Goal: Task Accomplishment & Management: Manage account settings

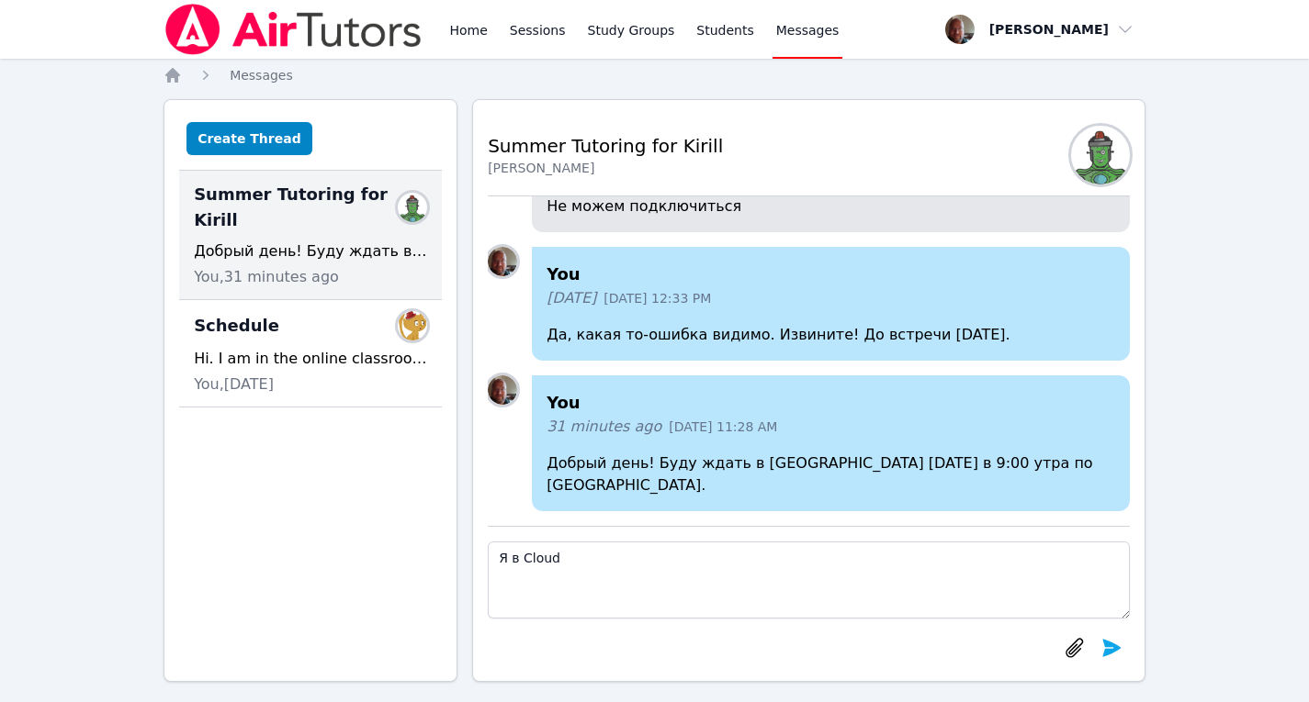
drag, startPoint x: 559, startPoint y: 570, endPoint x: 457, endPoint y: 566, distance: 102.0
click at [457, 566] on div "Create Thread Summer Tutoring for Kirill Members Добрый день! Буду ждать в Clou…" at bounding box center [654, 390] width 982 height 583
click at [460, 29] on link "Home" at bounding box center [467, 29] width 45 height 59
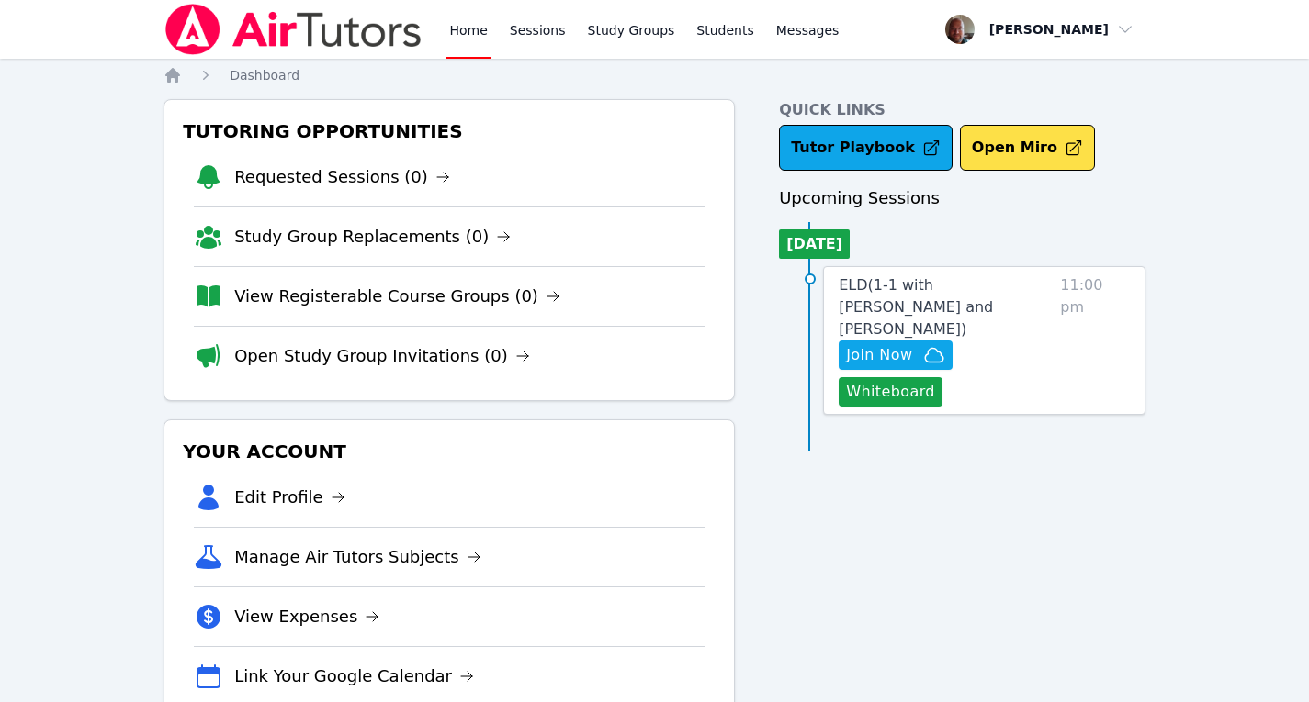
scroll to position [56, 0]
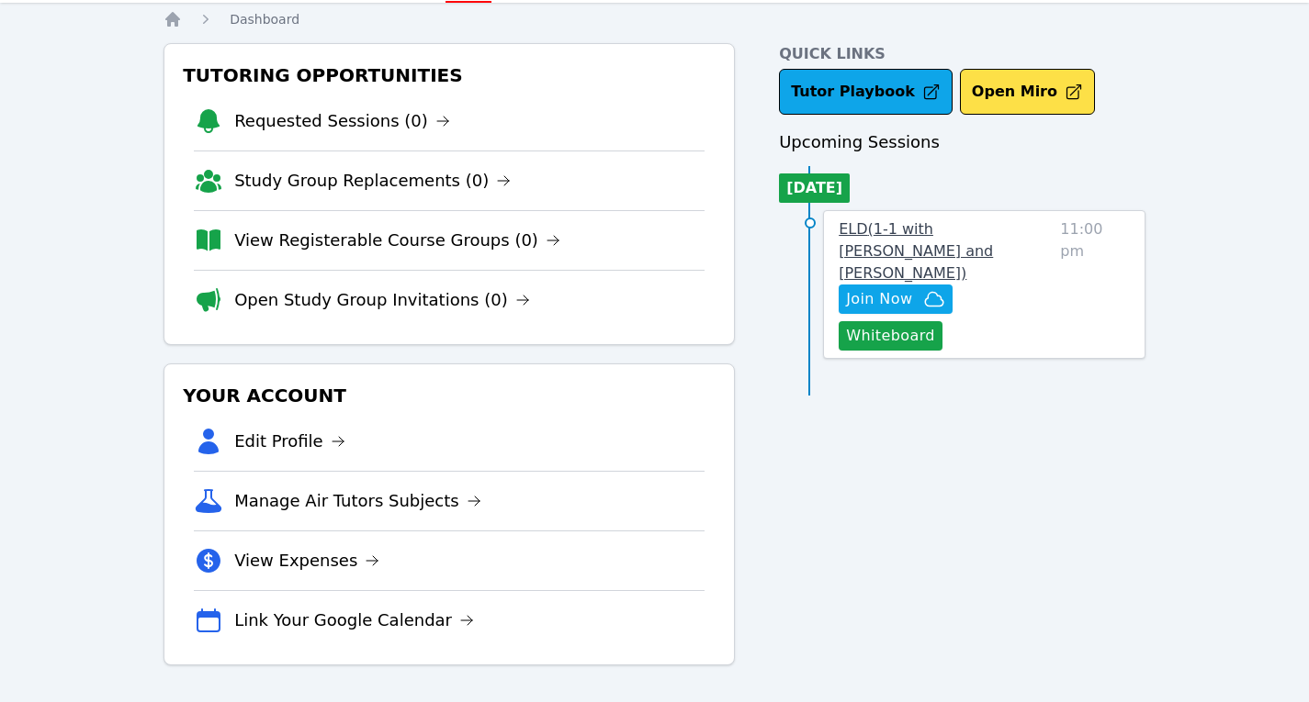
click at [931, 231] on span "ELD ( 1-1 with Kseniia Prysiazhna and Konstantin Uzhinsky )" at bounding box center [915, 251] width 154 height 62
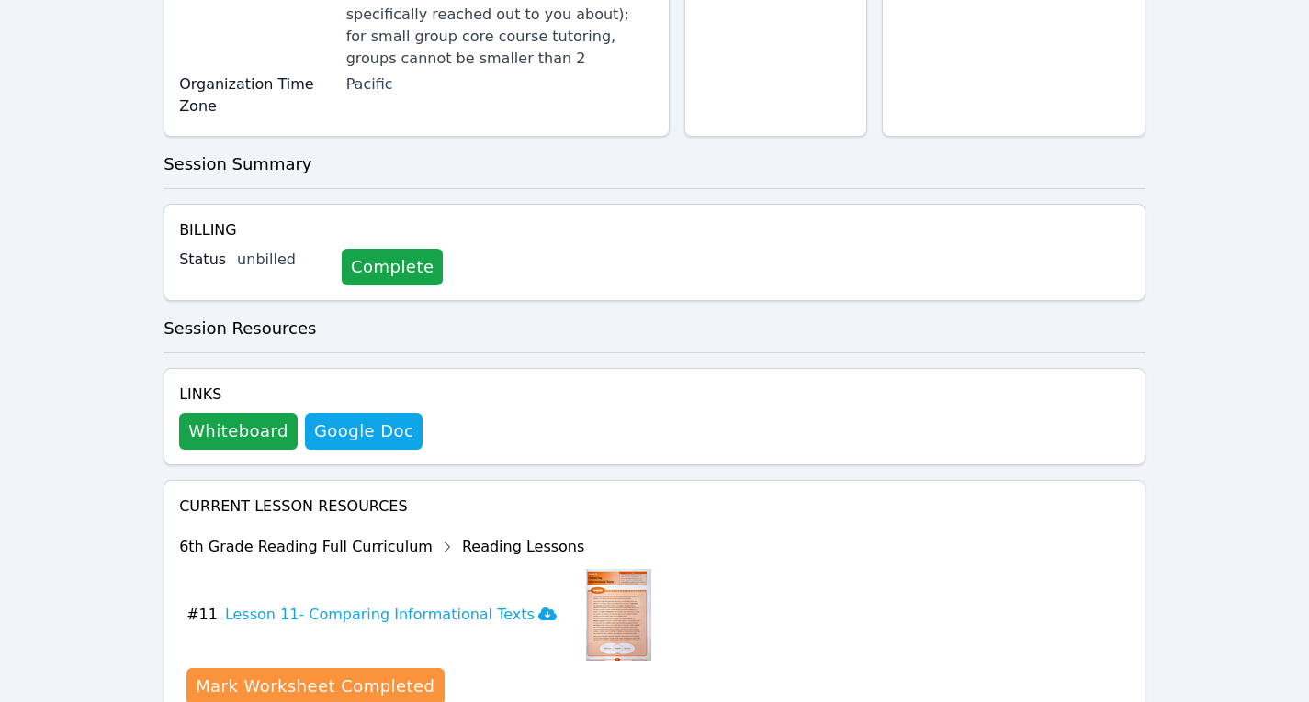
scroll to position [715, 0]
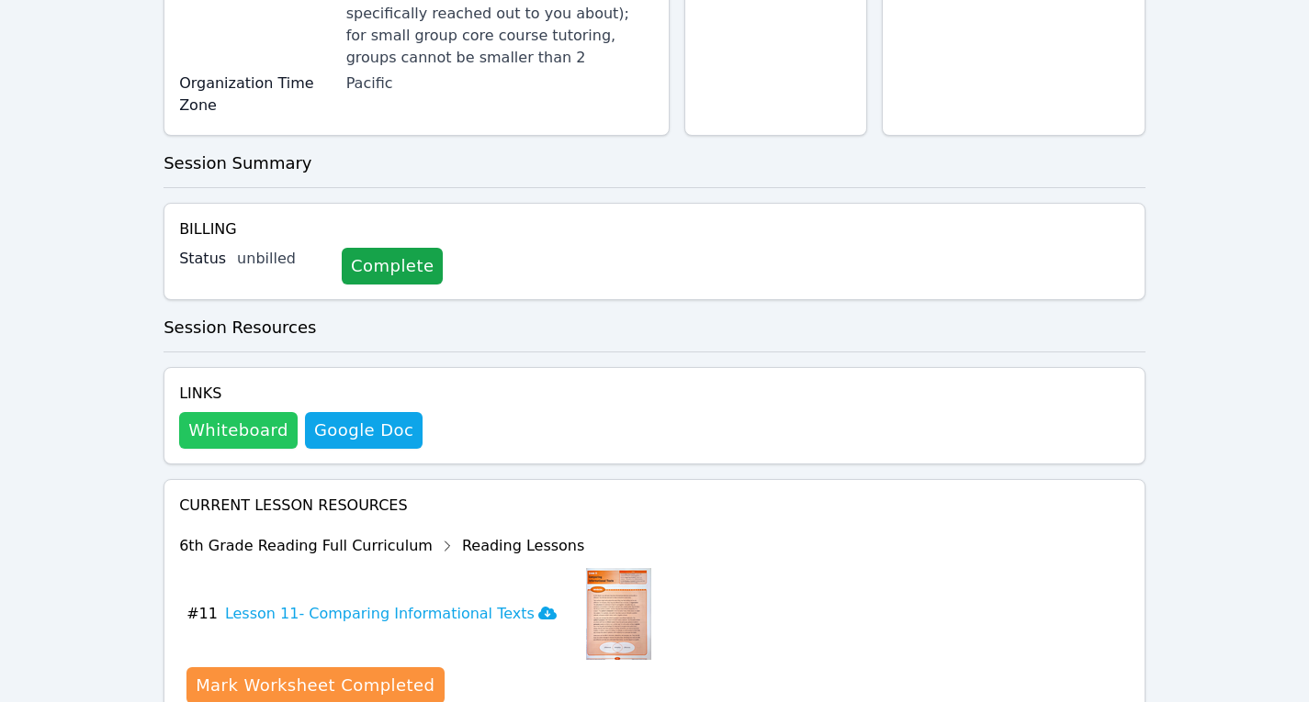
click at [243, 412] on button "Whiteboard" at bounding box center [238, 430] width 118 height 37
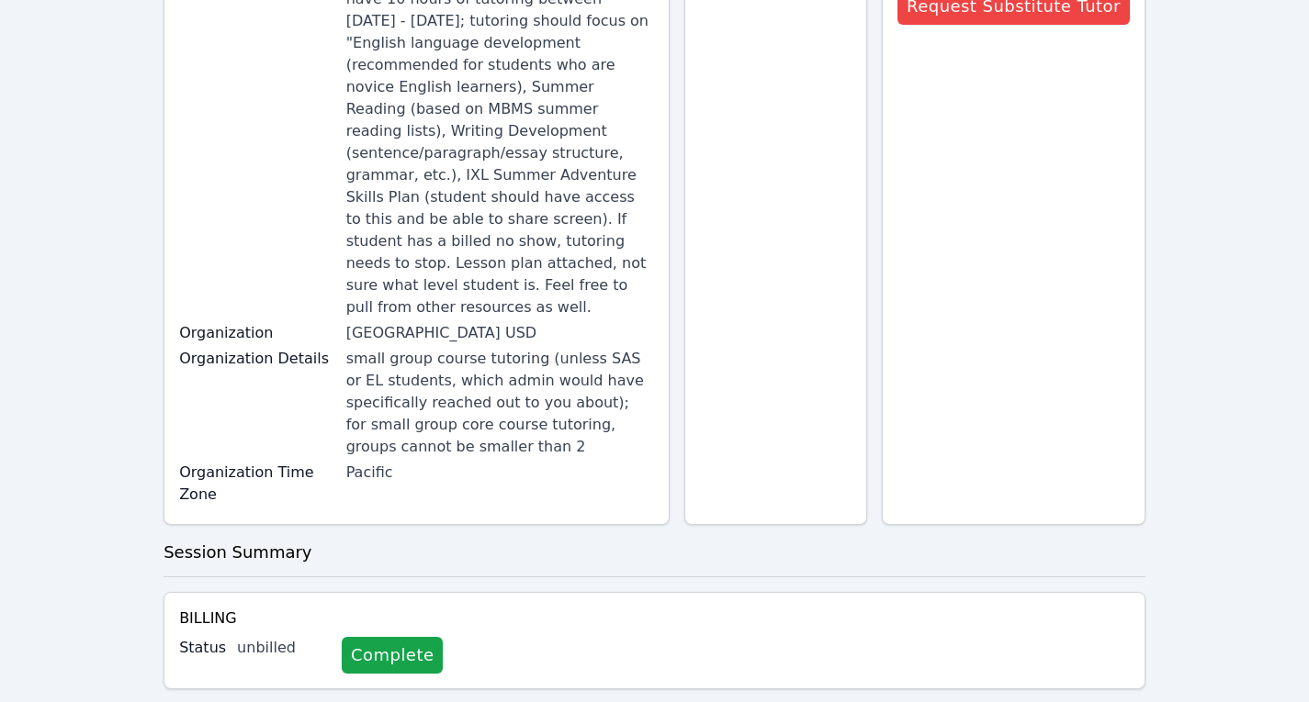
scroll to position [770, 0]
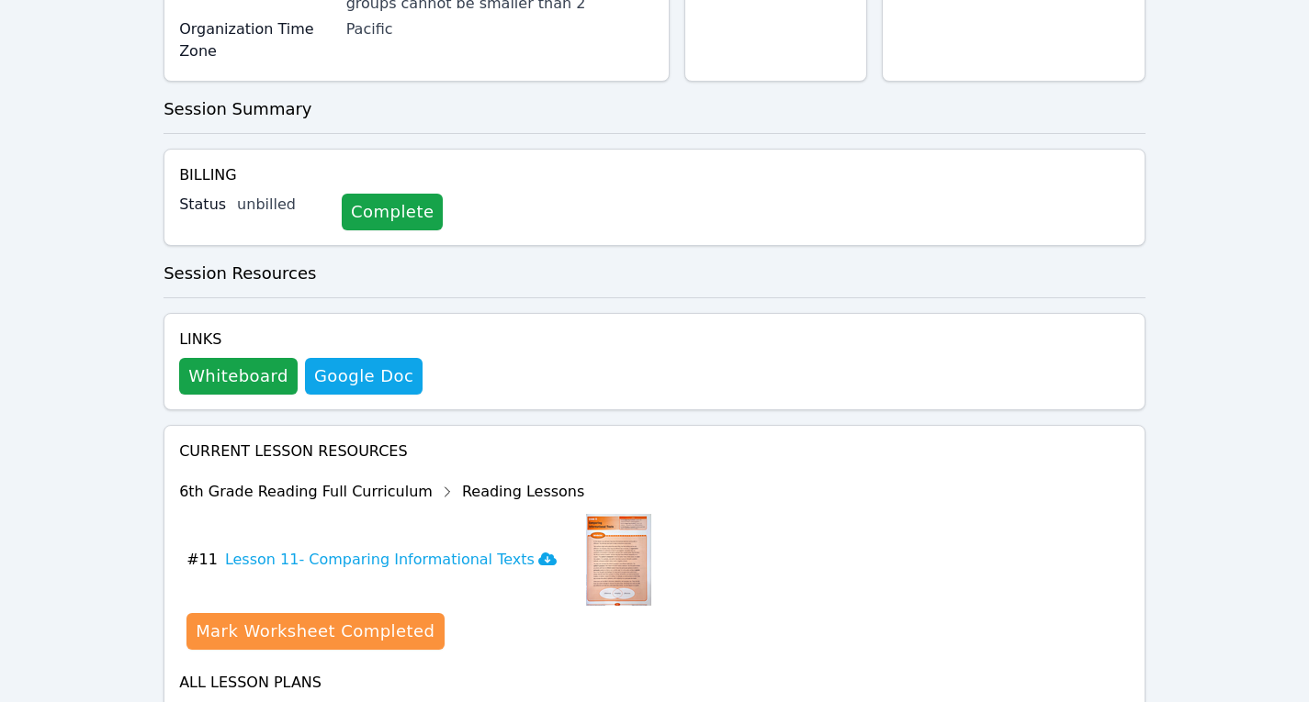
click at [520, 702] on div "Show Topics" at bounding box center [537, 715] width 118 height 18
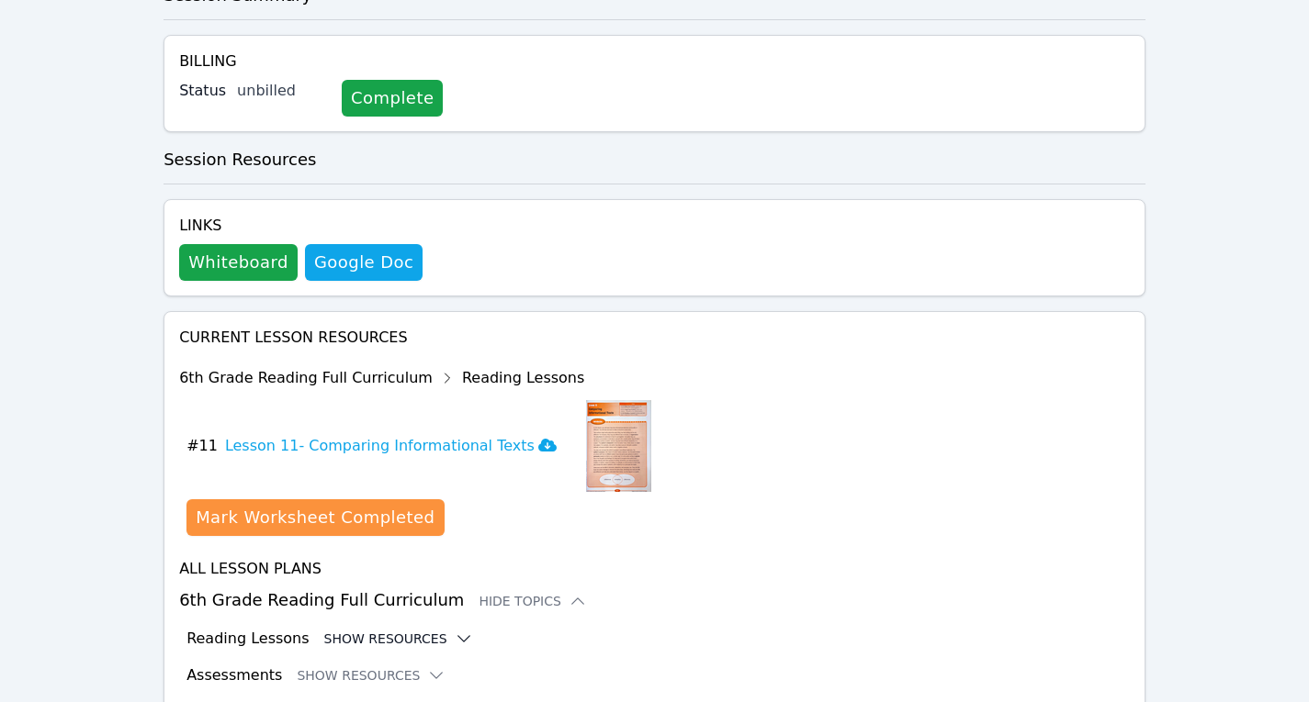
click at [399, 630] on button "Show Resources" at bounding box center [398, 639] width 149 height 18
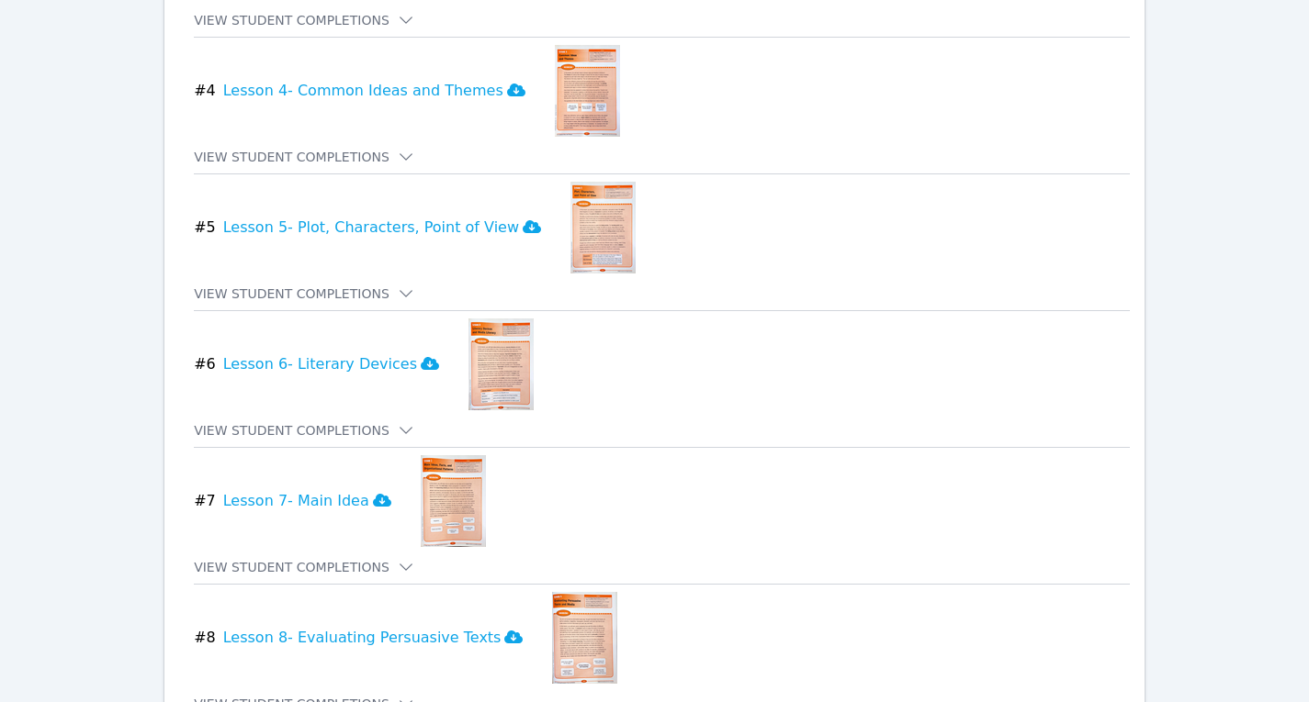
scroll to position [1922, 0]
click at [343, 353] on h3 "Lesson 6- Literary Devices" at bounding box center [331, 364] width 216 height 22
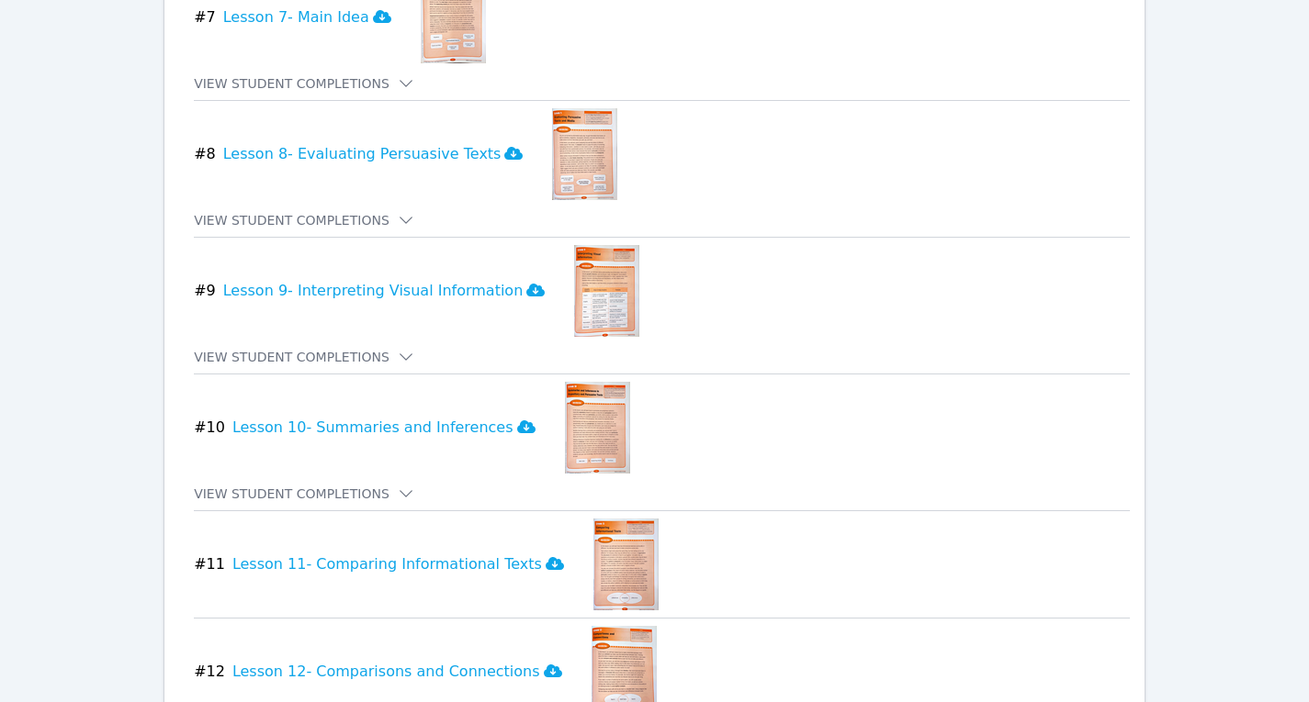
scroll to position [2480, 0]
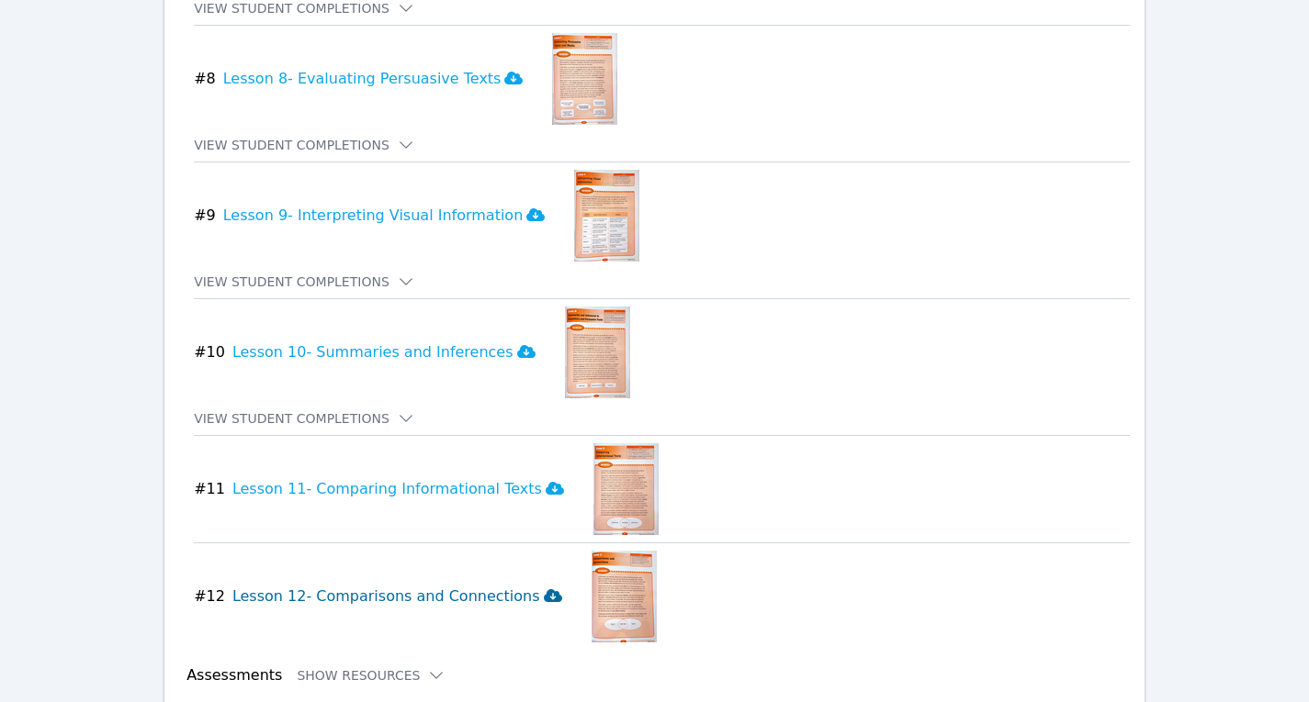
click at [422, 586] on h3 "Lesson 12- Comparisons and Connections" at bounding box center [397, 597] width 330 height 22
click at [396, 342] on h3 "Lesson 10- Summaries and Inferences" at bounding box center [383, 353] width 303 height 22
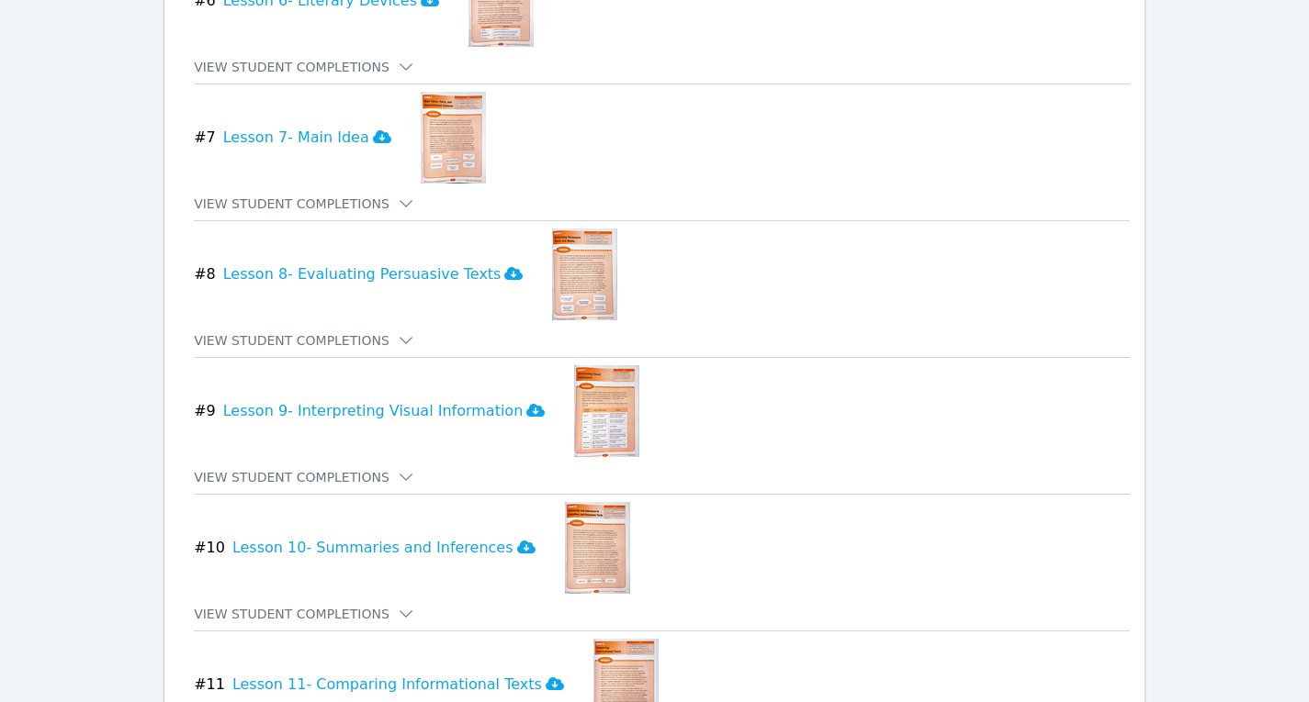
scroll to position [2215, 0]
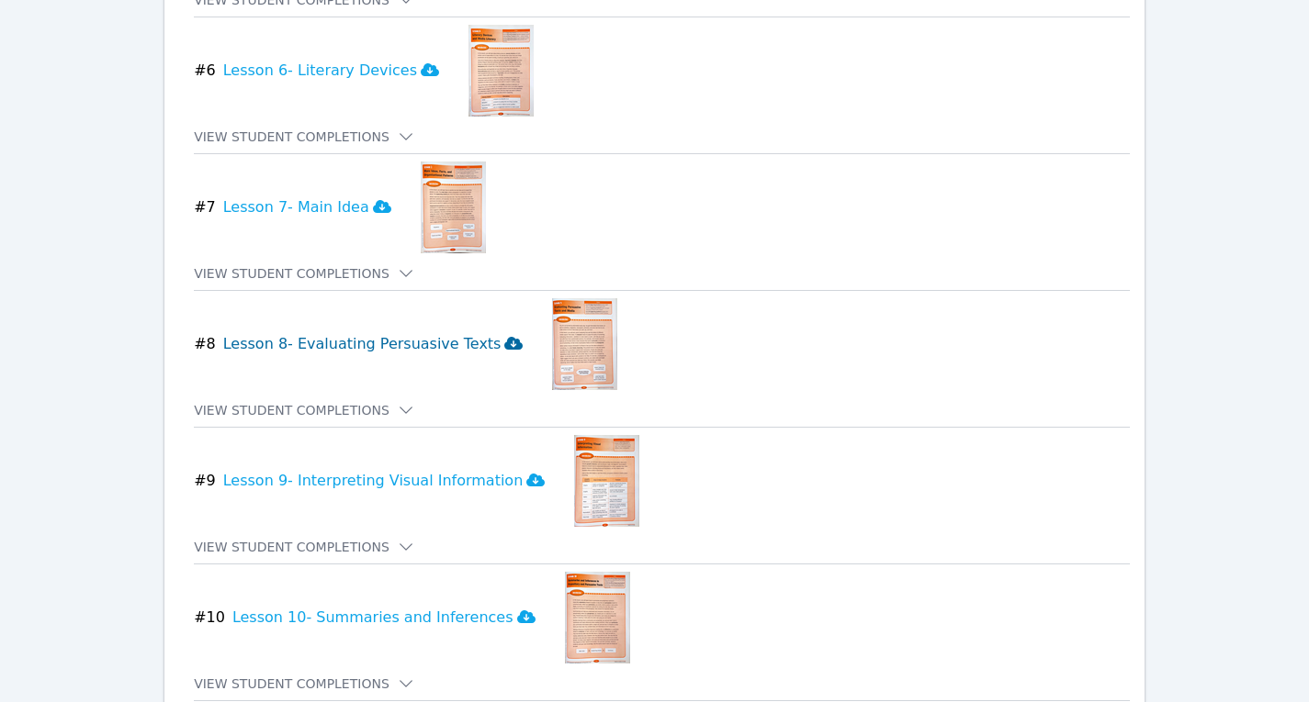
click at [363, 333] on h3 "Lesson 8- Evaluating Persuasive Texts" at bounding box center [373, 344] width 300 height 22
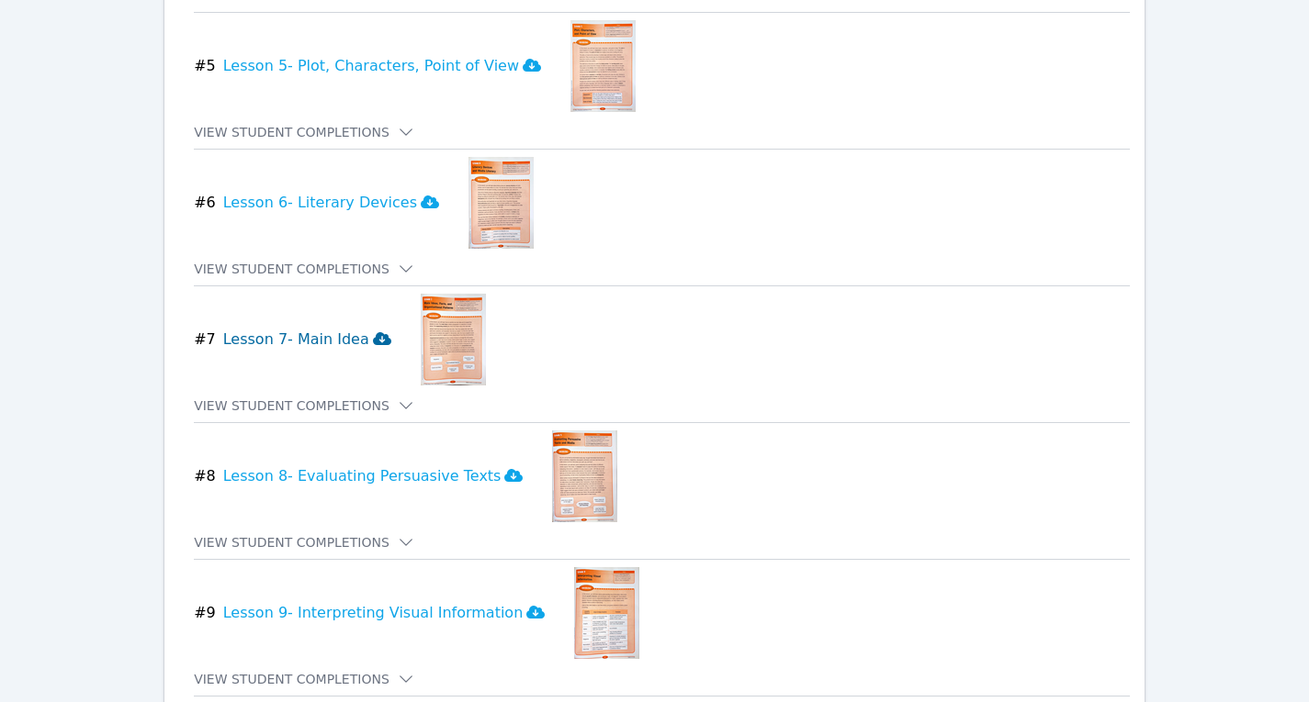
scroll to position [2082, 0]
click at [320, 330] on h3 "Lesson 7- Main Idea" at bounding box center [307, 341] width 168 height 22
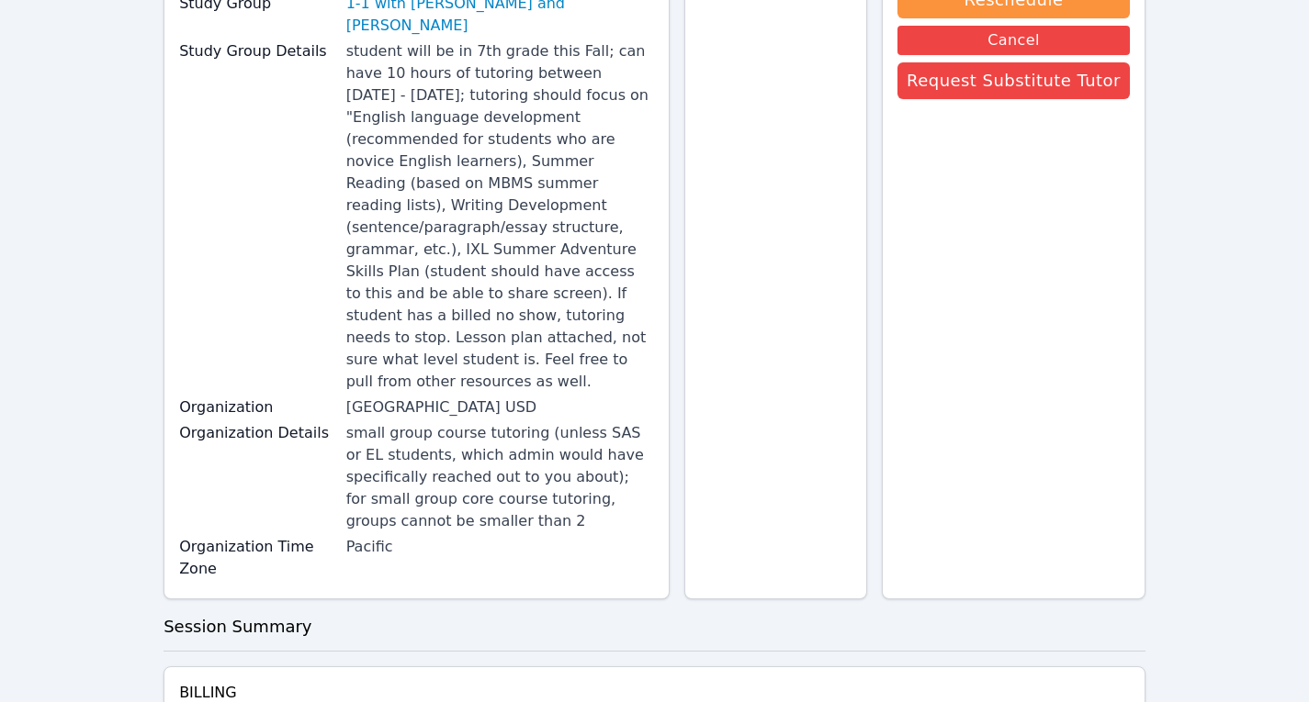
scroll to position [0, 0]
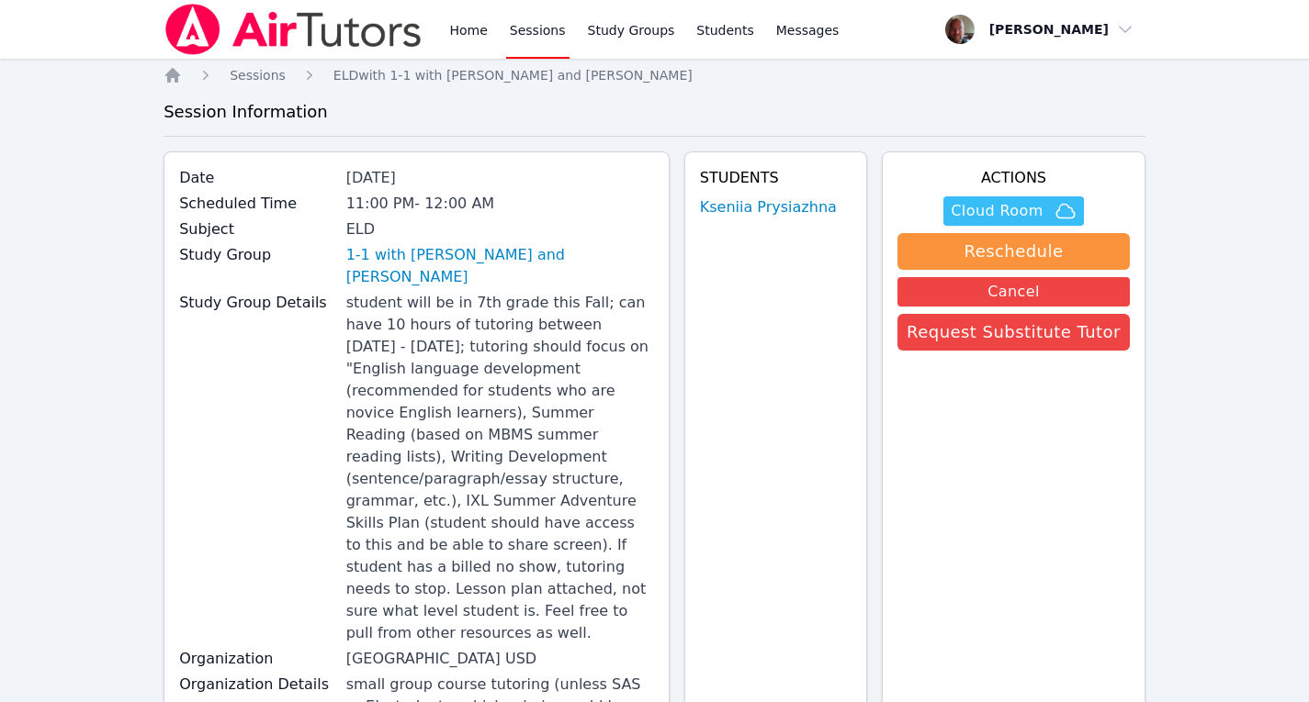
click at [1024, 212] on span "Cloud Room" at bounding box center [996, 211] width 92 height 22
click at [1017, 204] on span "Cloud Room" at bounding box center [996, 211] width 92 height 22
click at [776, 37] on span "Messages" at bounding box center [807, 30] width 63 height 18
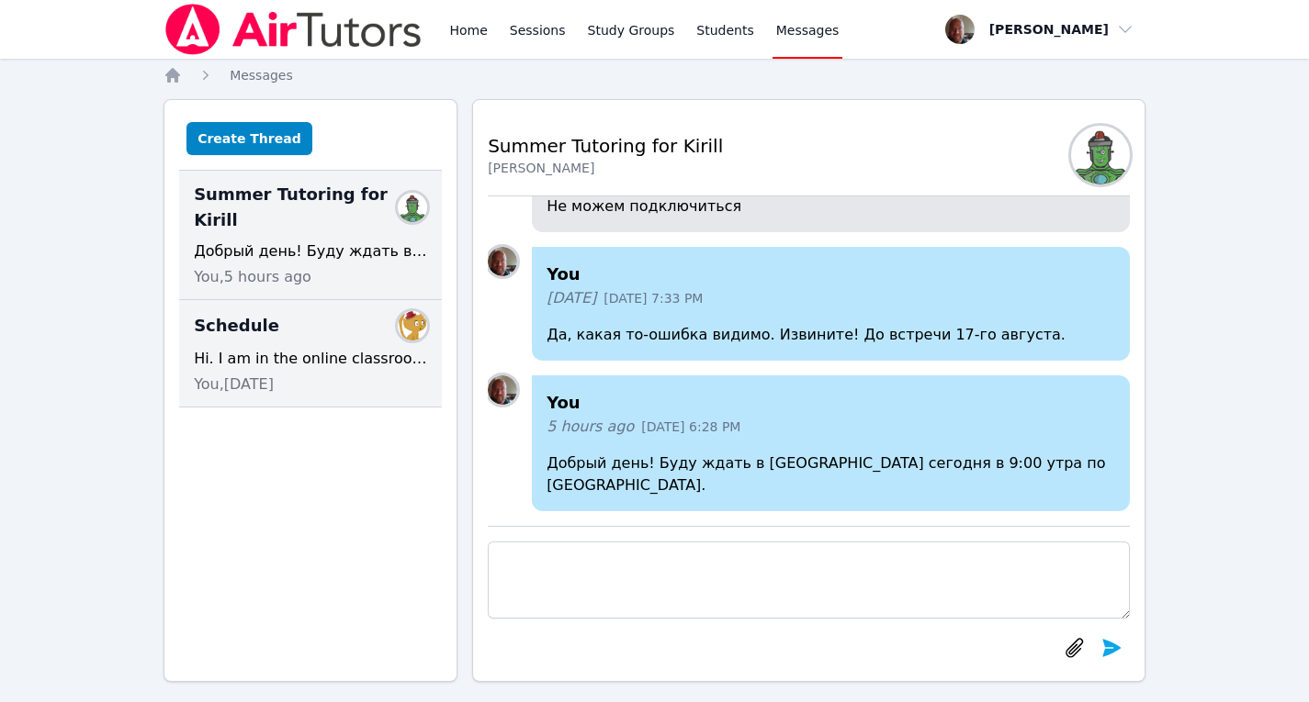
click at [317, 323] on div "Schedule Members Hi. I am in the online classroom. You, 9 days ago" at bounding box center [310, 353] width 263 height 107
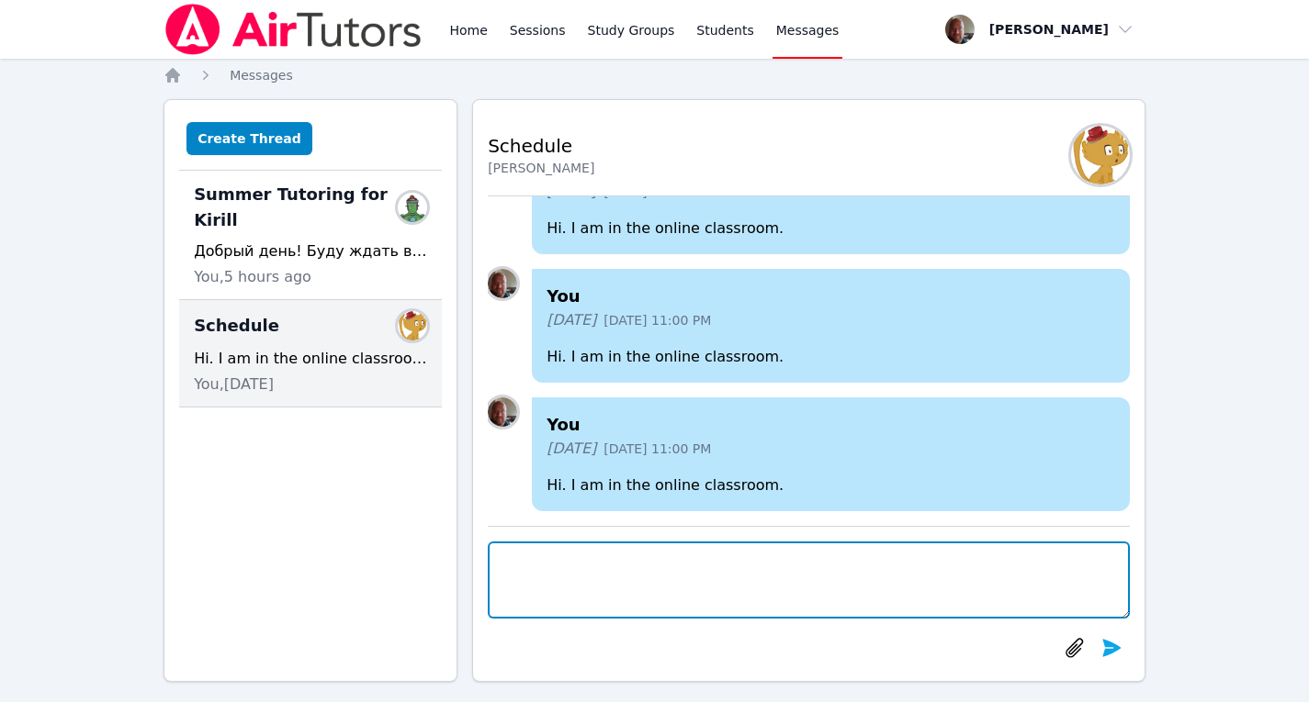
click at [706, 551] on textarea at bounding box center [809, 580] width 642 height 77
type textarea "Hello. I am in the online classroom."
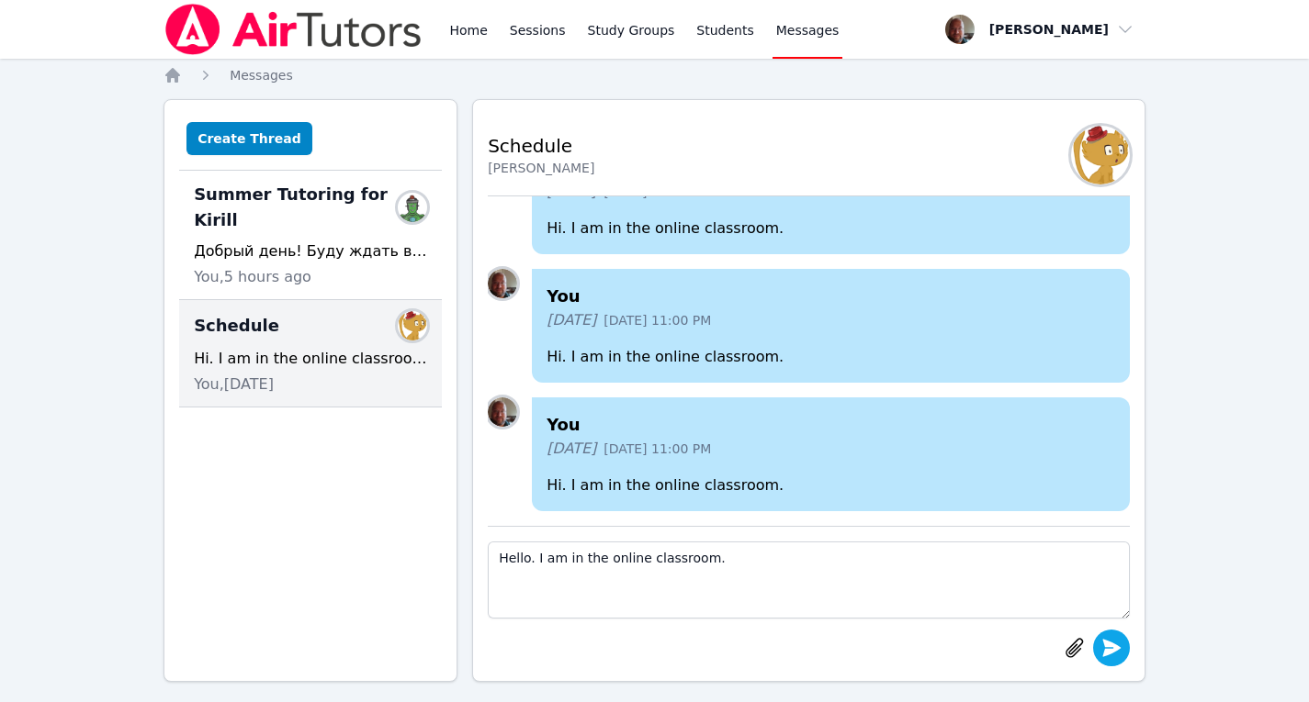
click at [1115, 646] on icon "submit" at bounding box center [1111, 647] width 18 height 17
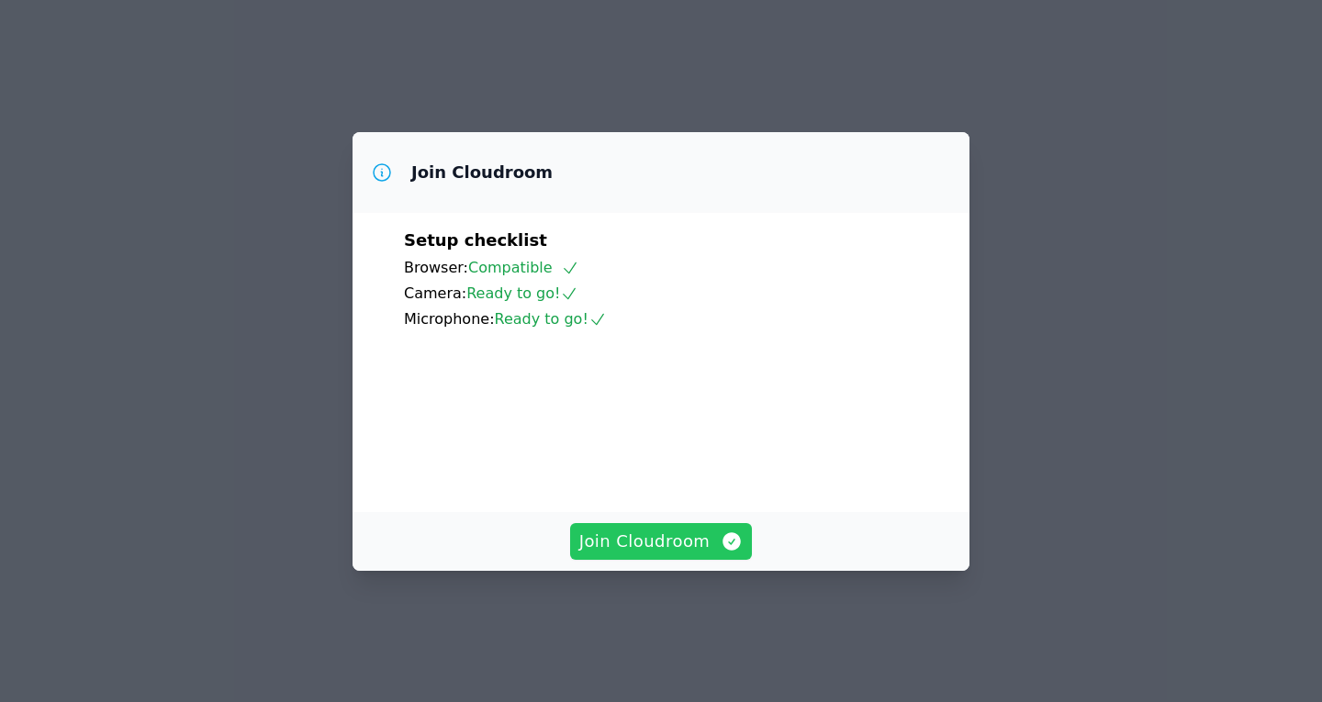
click at [679, 555] on span "Join Cloudroom" at bounding box center [661, 542] width 164 height 26
click at [656, 555] on span "Join Cloudroom" at bounding box center [661, 542] width 164 height 26
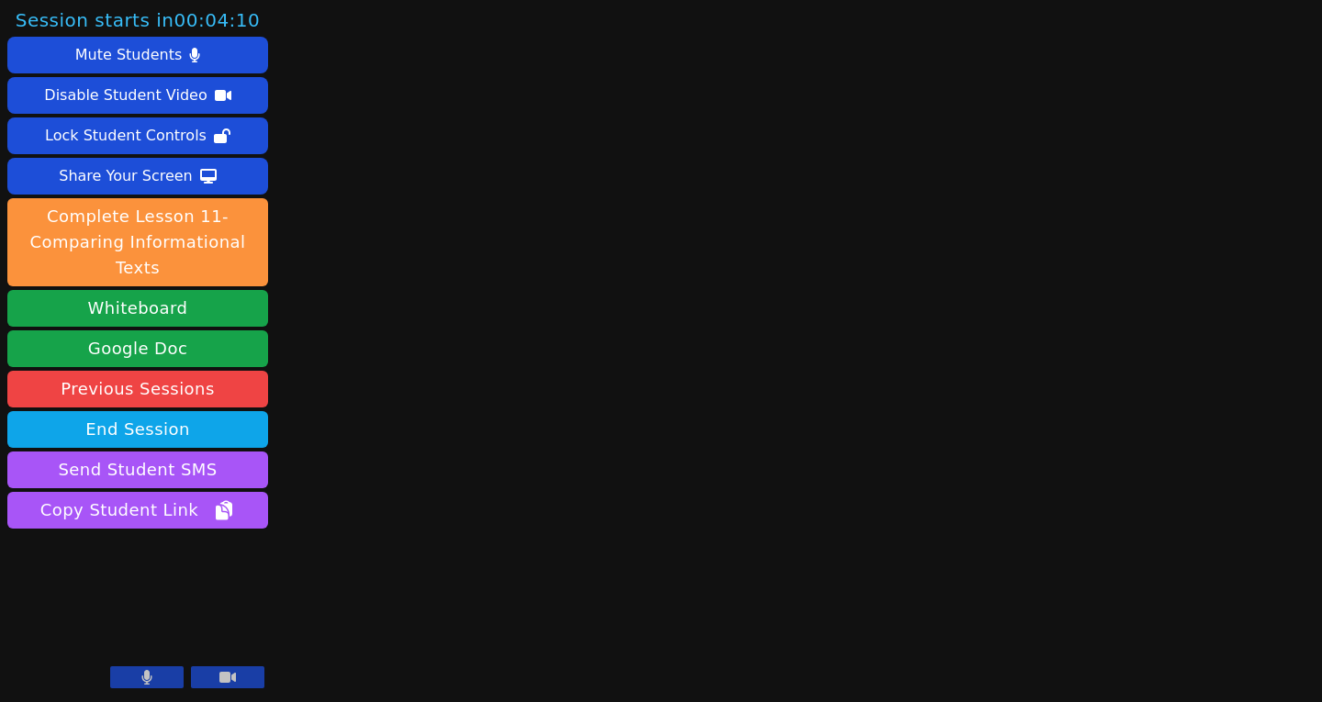
click at [1321, 611] on div "Session starts in 00:04:10 Mute Students Disable Student Video Lock Student Con…" at bounding box center [661, 351] width 1322 height 702
click at [152, 677] on button at bounding box center [146, 678] width 73 height 22
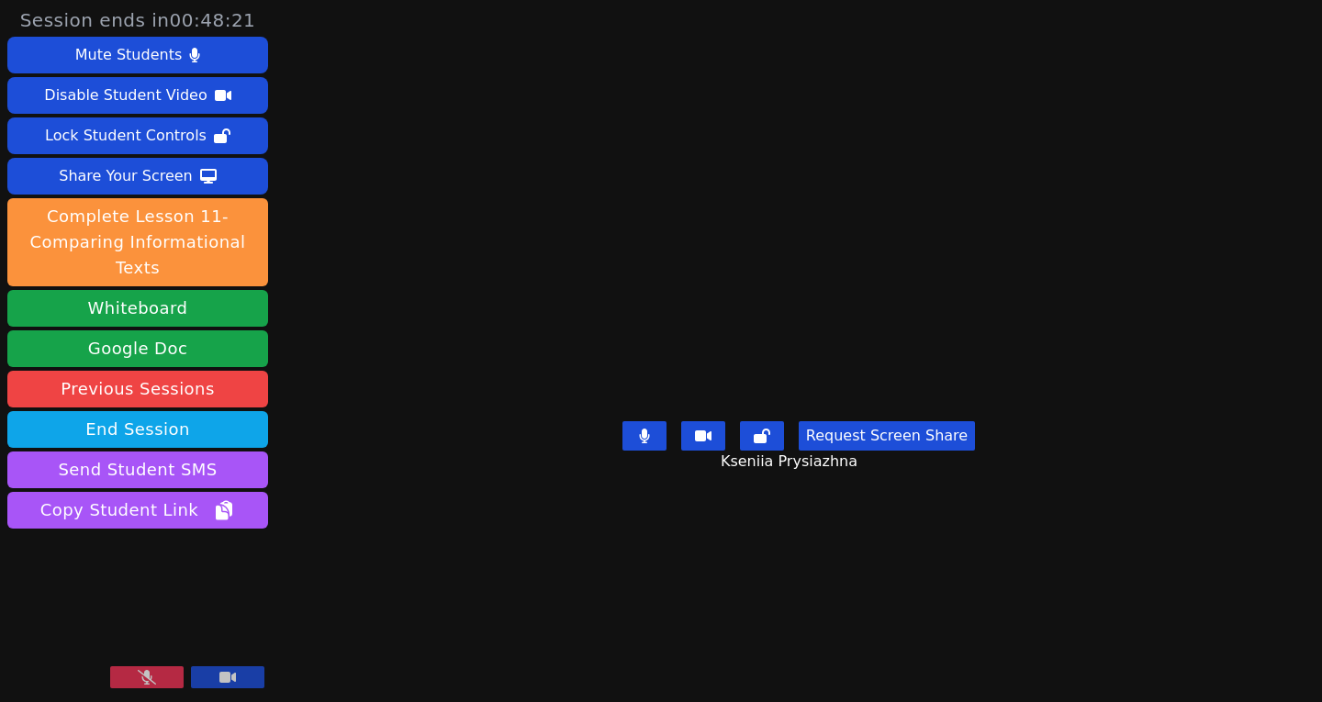
click at [157, 675] on button at bounding box center [146, 678] width 73 height 22
click at [882, 451] on button "Request Screen Share" at bounding box center [887, 435] width 176 height 29
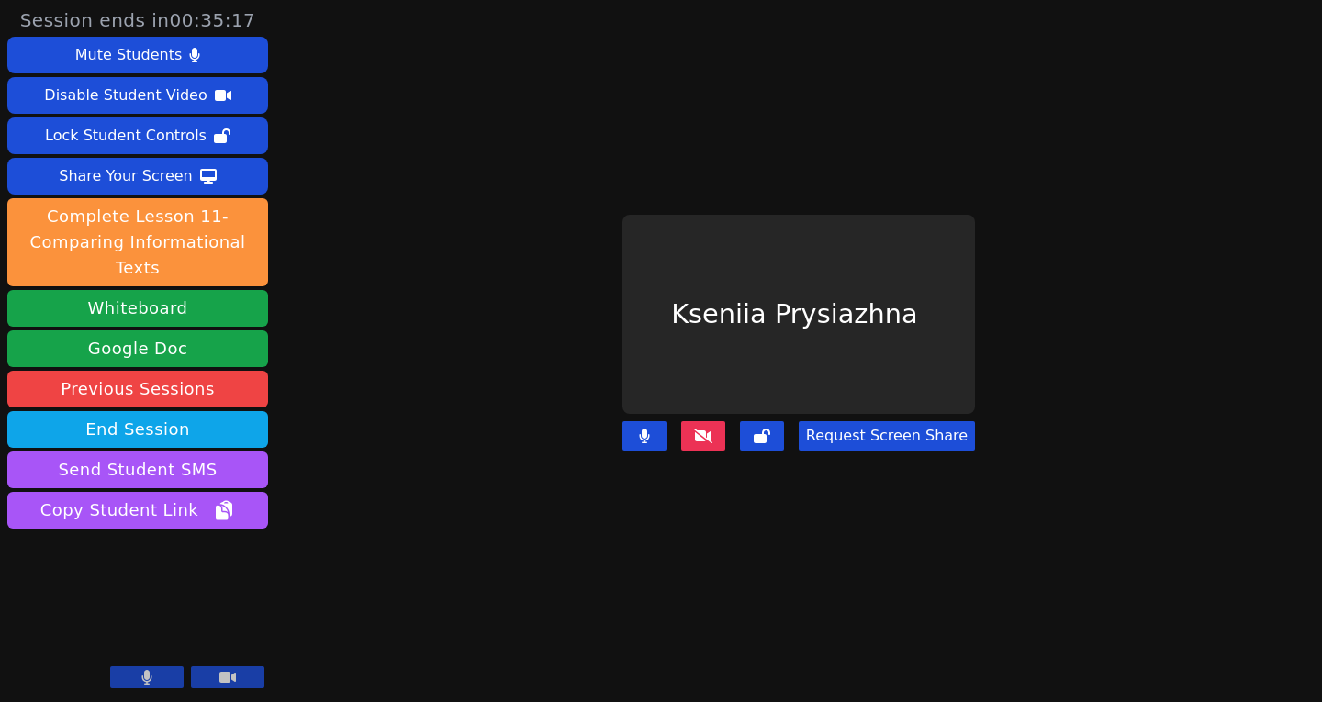
click at [902, 425] on button "Request Screen Share" at bounding box center [887, 435] width 176 height 29
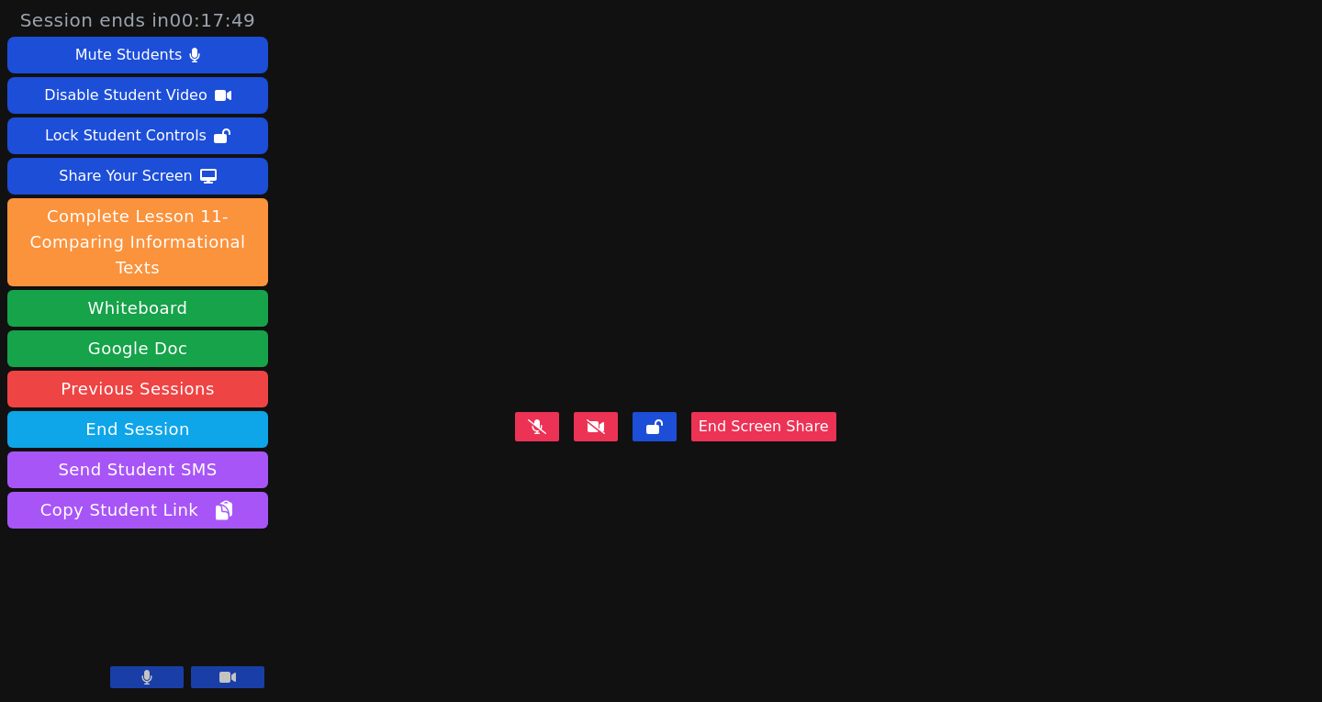
click at [546, 434] on icon at bounding box center [537, 427] width 18 height 15
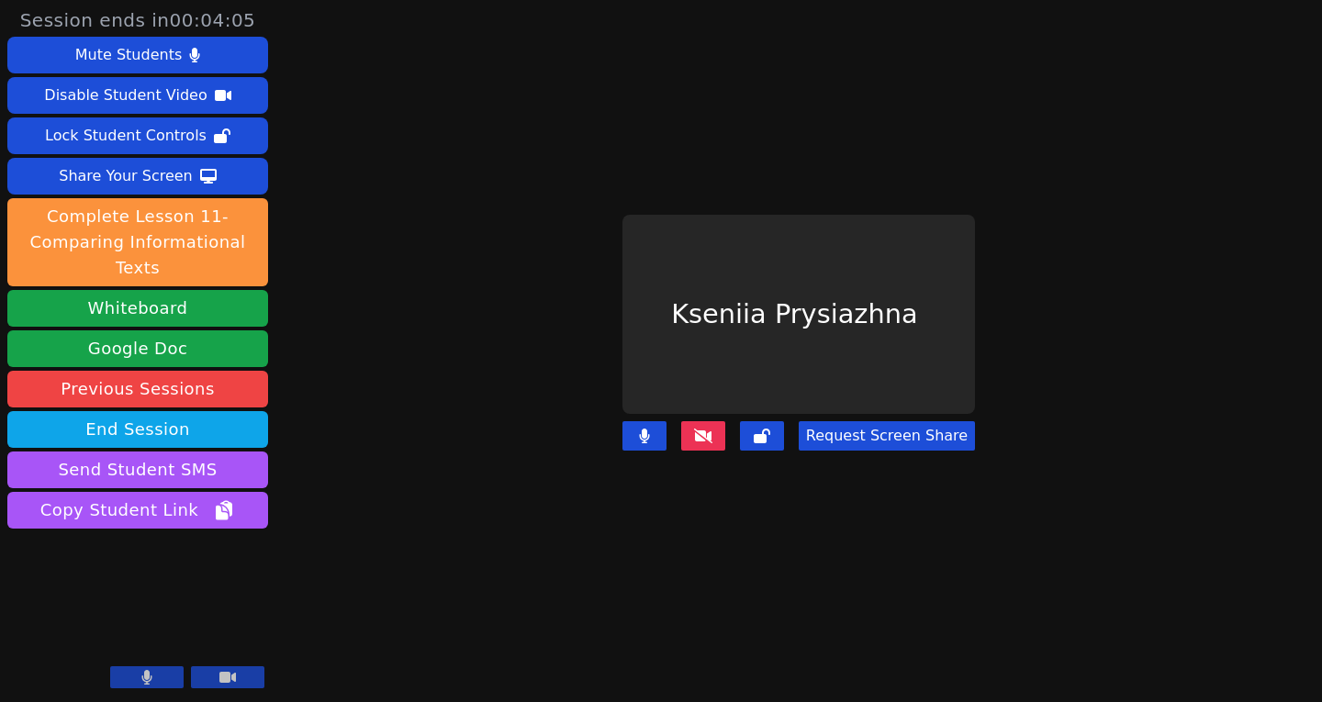
click at [725, 421] on button at bounding box center [703, 435] width 44 height 29
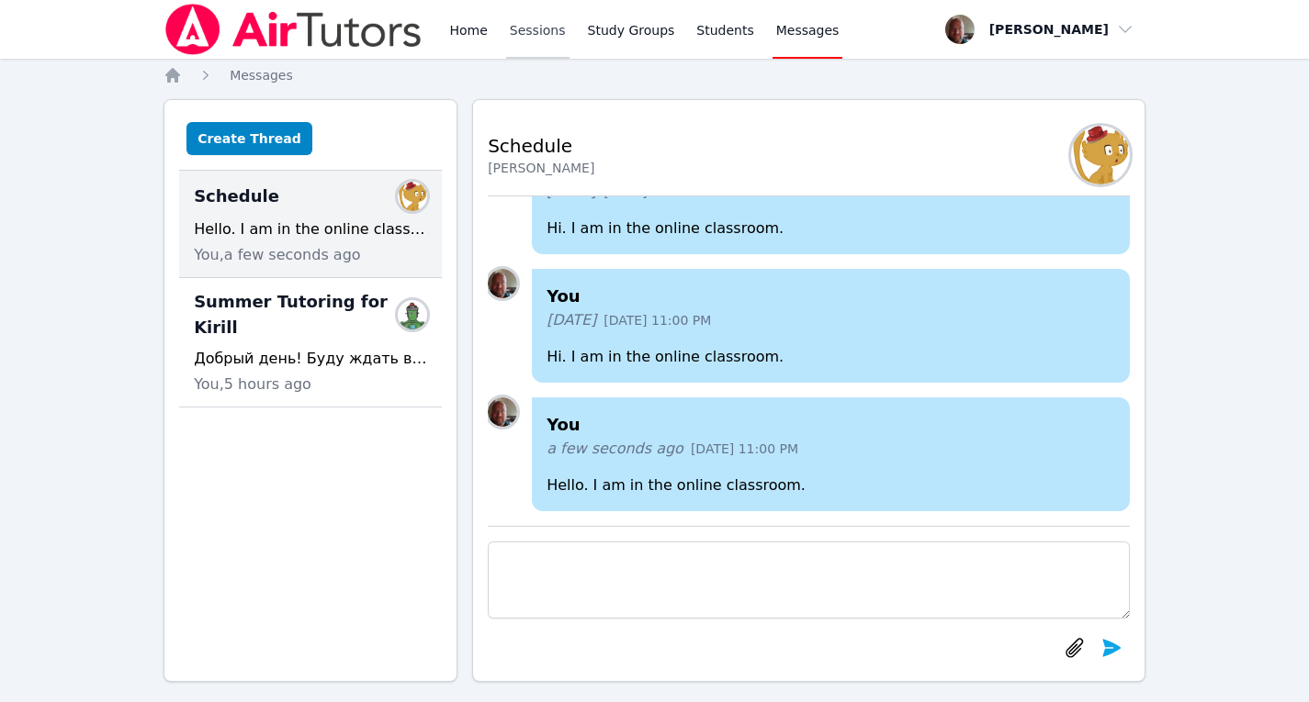
click at [541, 30] on link "Sessions" at bounding box center [537, 29] width 63 height 59
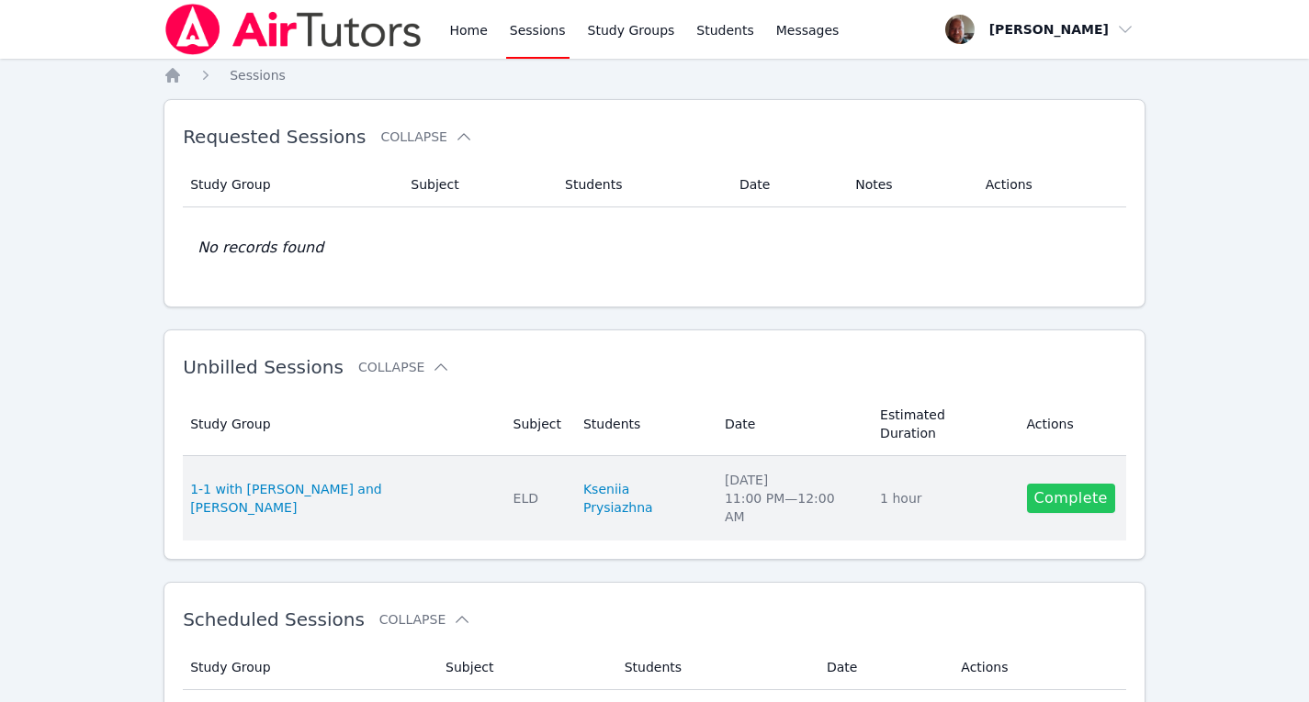
click at [1065, 484] on link "Complete" at bounding box center [1071, 498] width 88 height 29
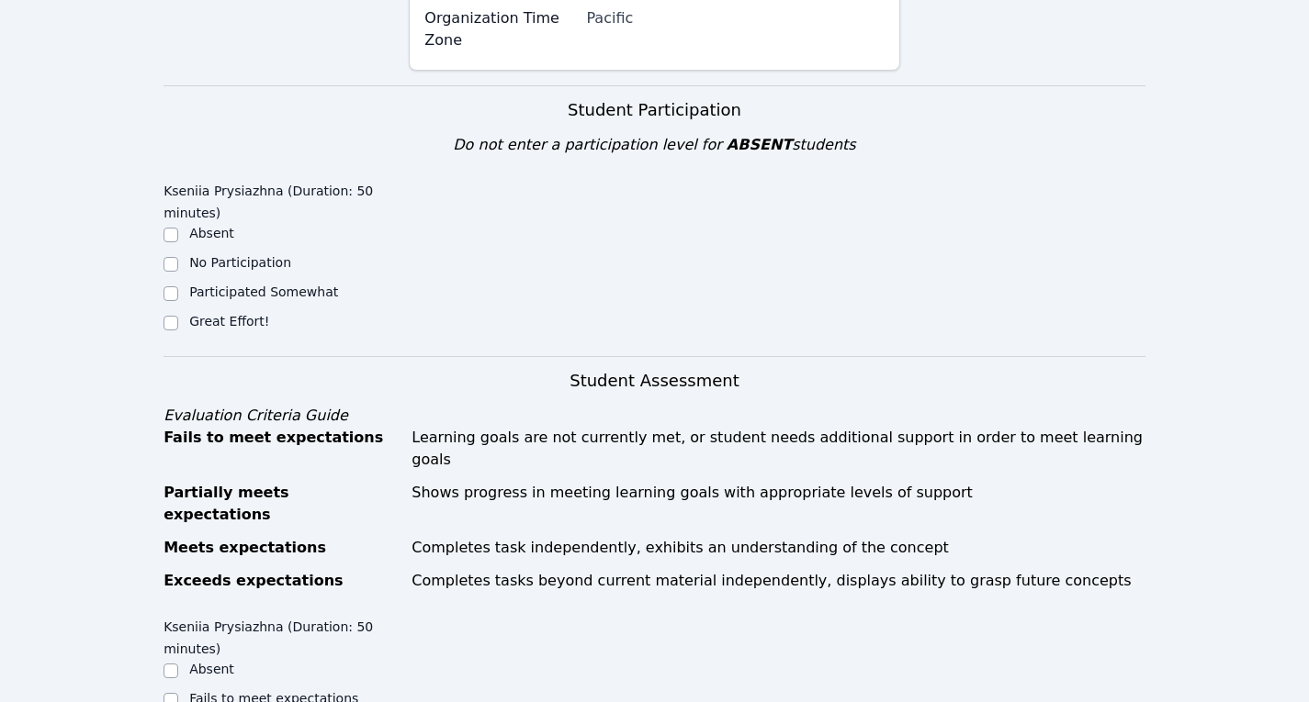
scroll to position [824, 0]
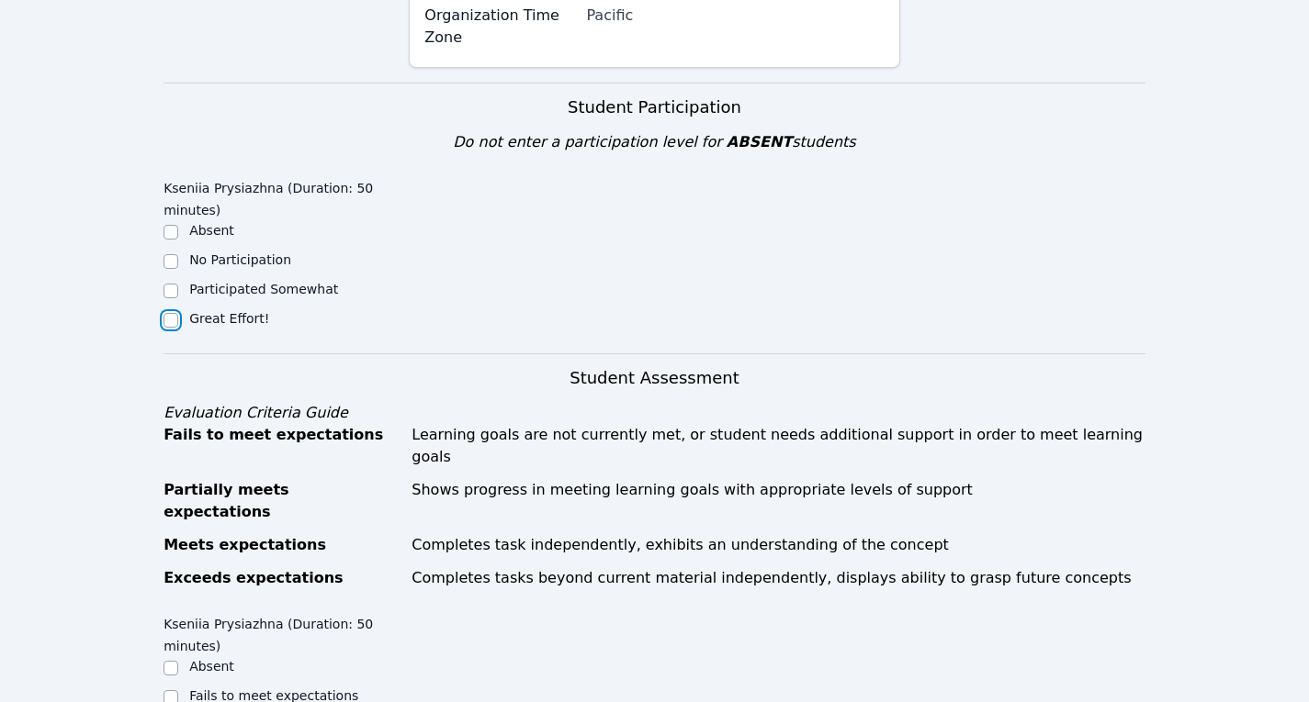
click at [176, 313] on input "Great Effort!" at bounding box center [170, 320] width 15 height 15
checkbox input "true"
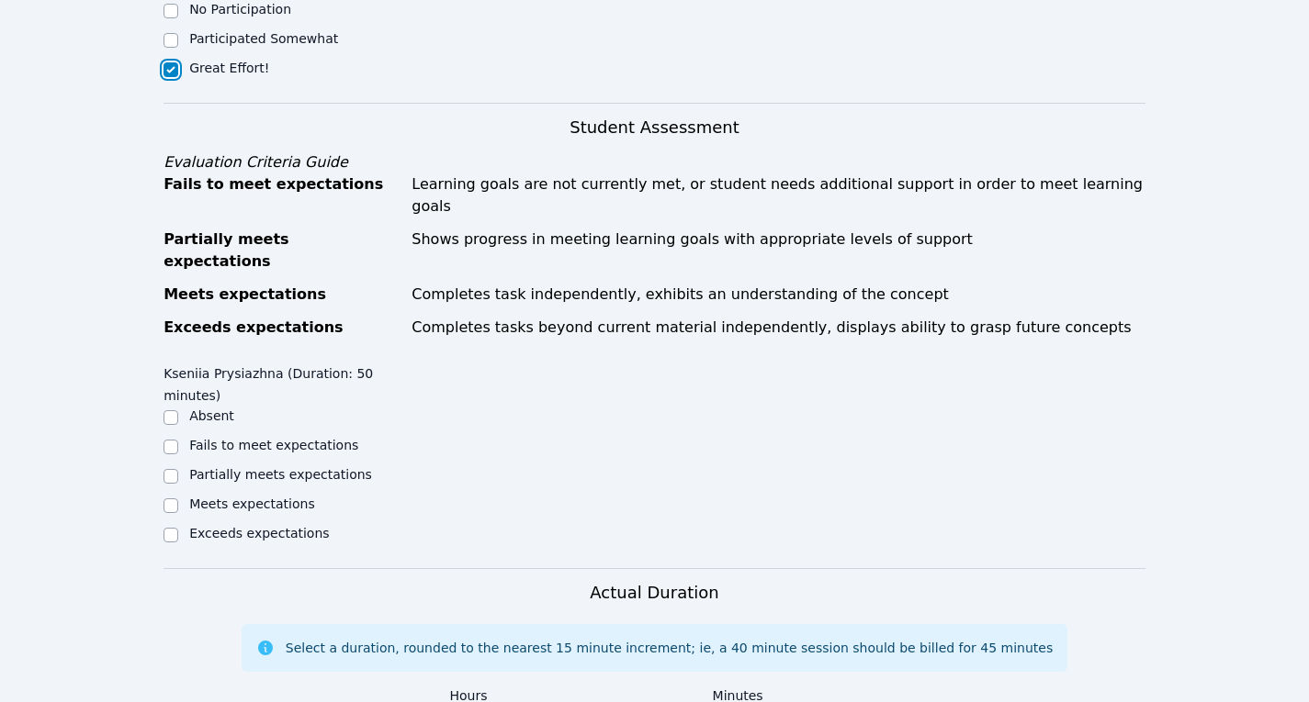
scroll to position [1077, 0]
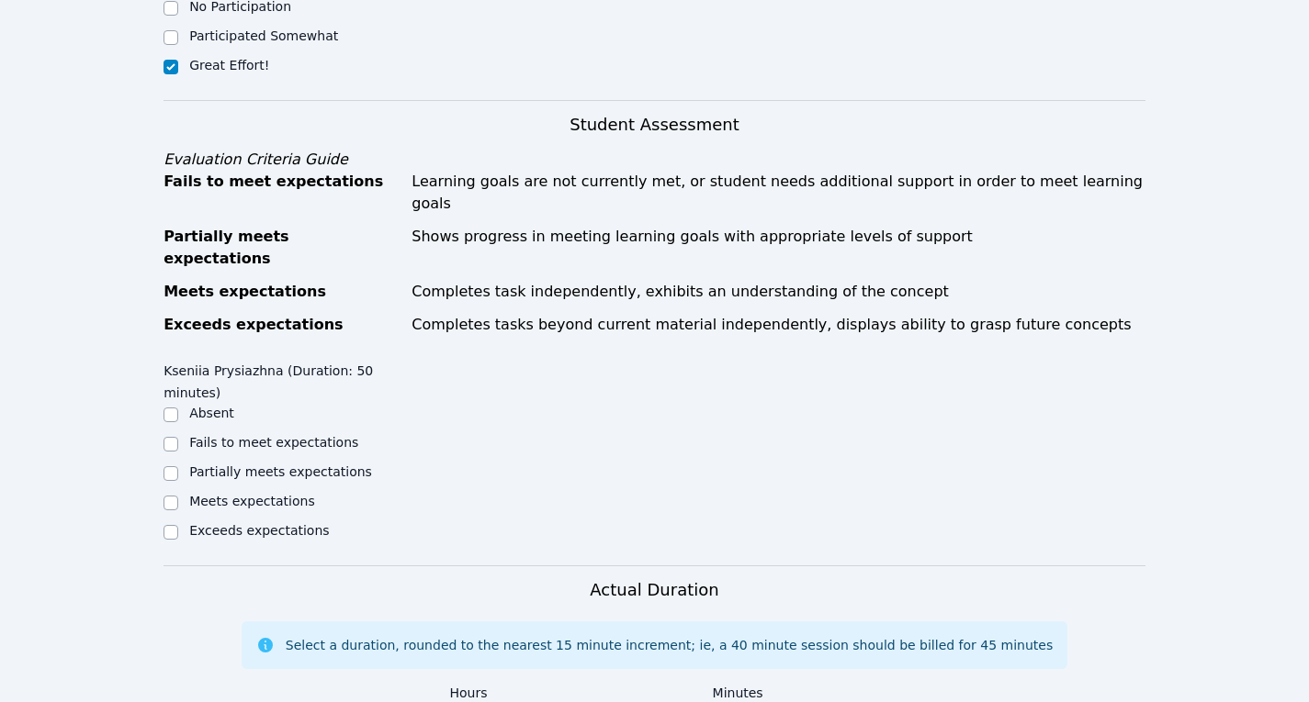
click at [173, 522] on div at bounding box center [170, 533] width 15 height 22
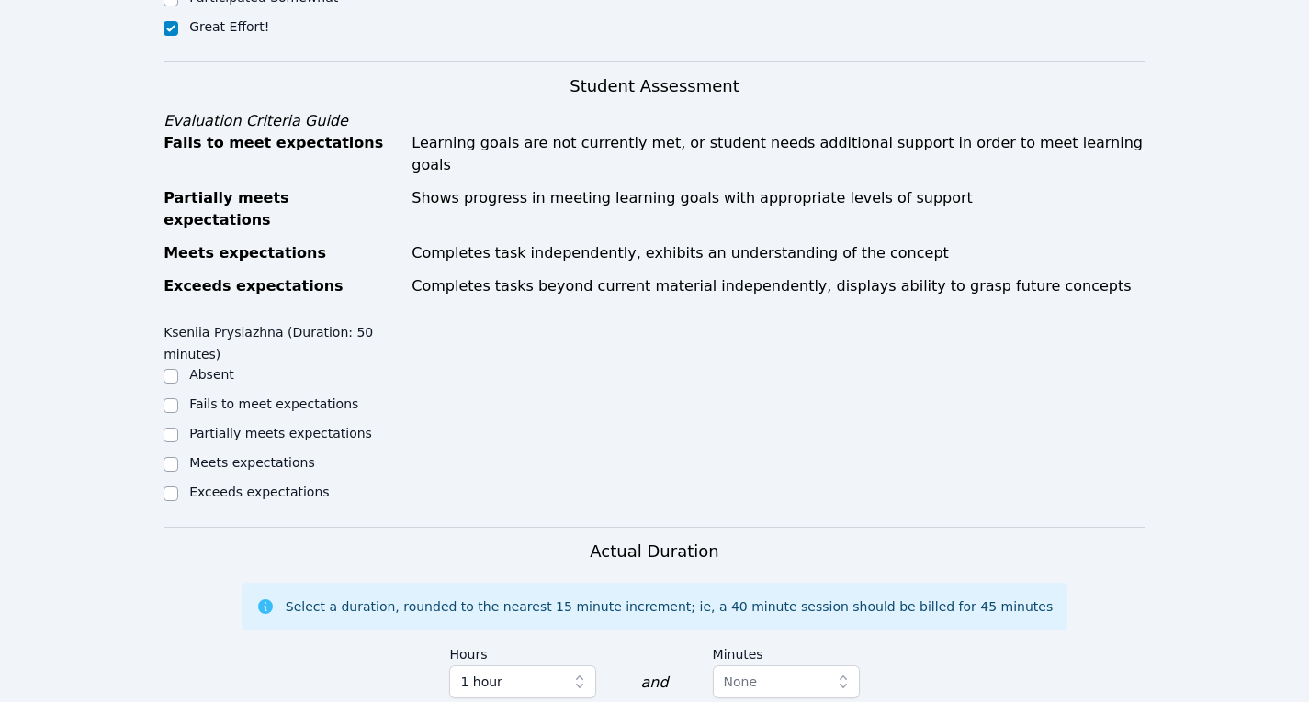
scroll to position [1117, 0]
click at [166, 486] on input "Exceeds expectations" at bounding box center [170, 493] width 15 height 15
checkbox input "true"
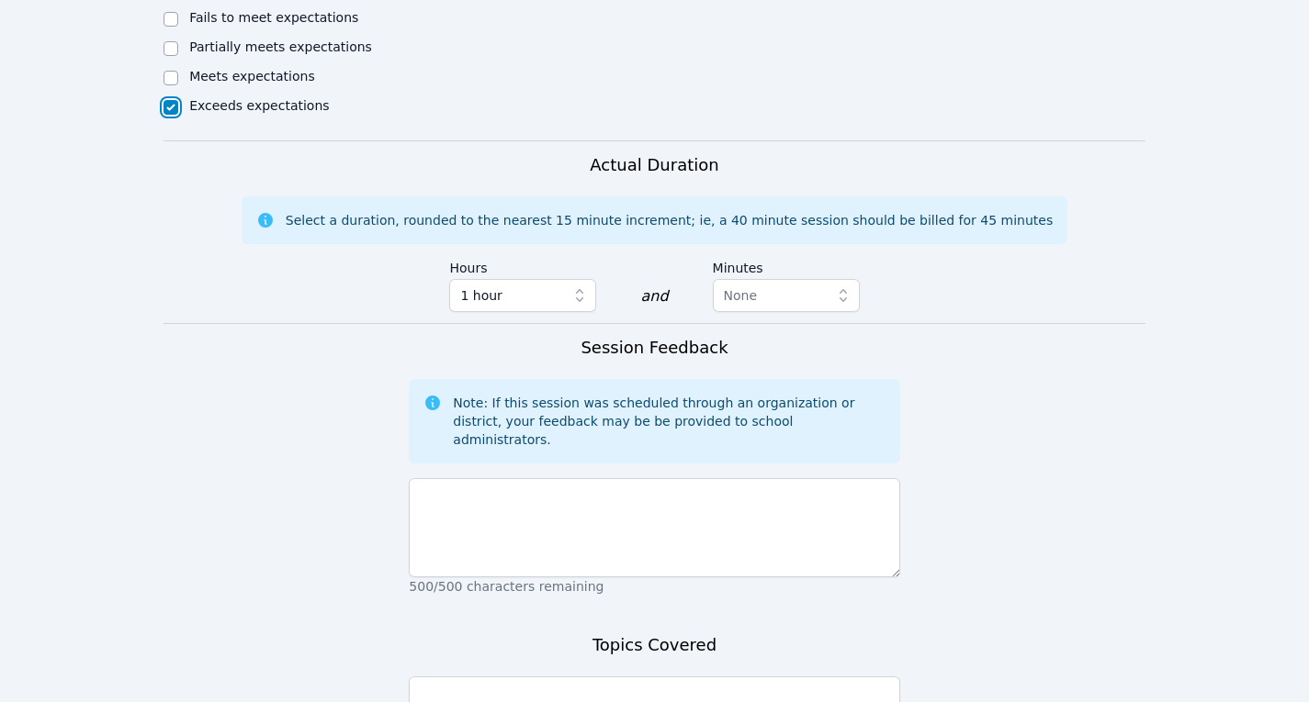
scroll to position [1507, 0]
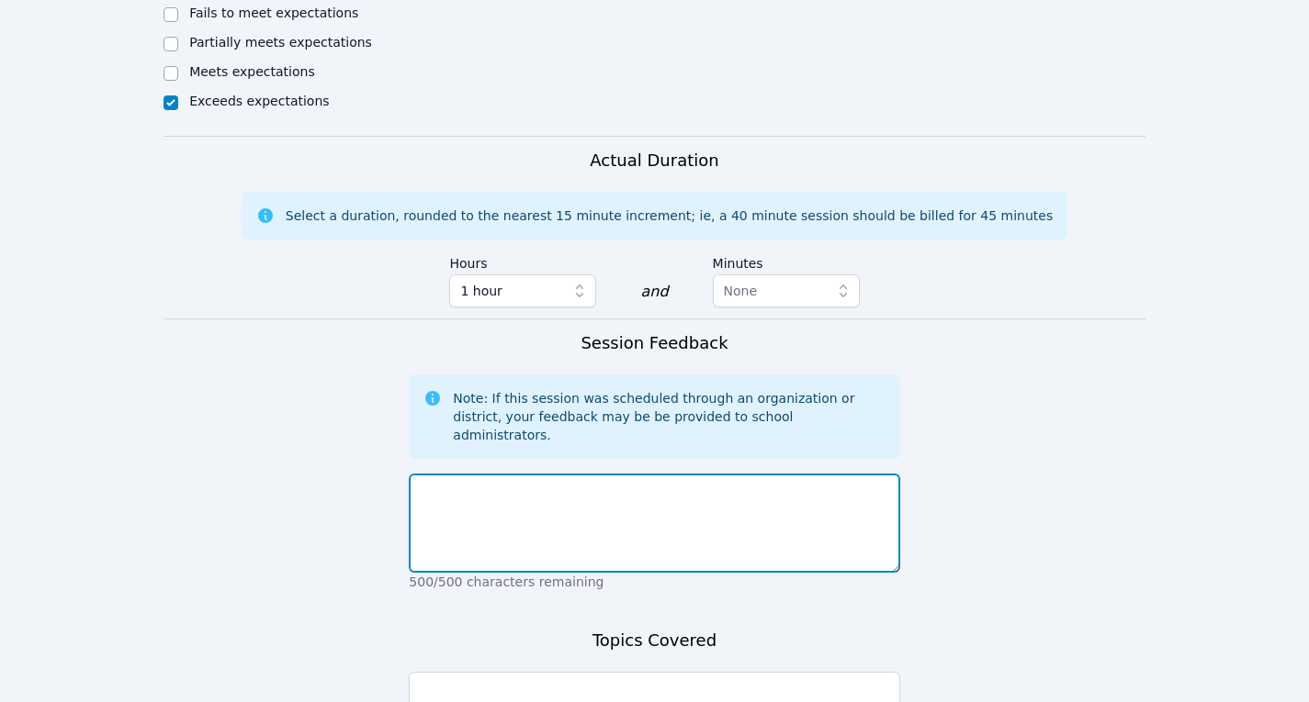
click at [547, 474] on textarea at bounding box center [654, 523] width 490 height 99
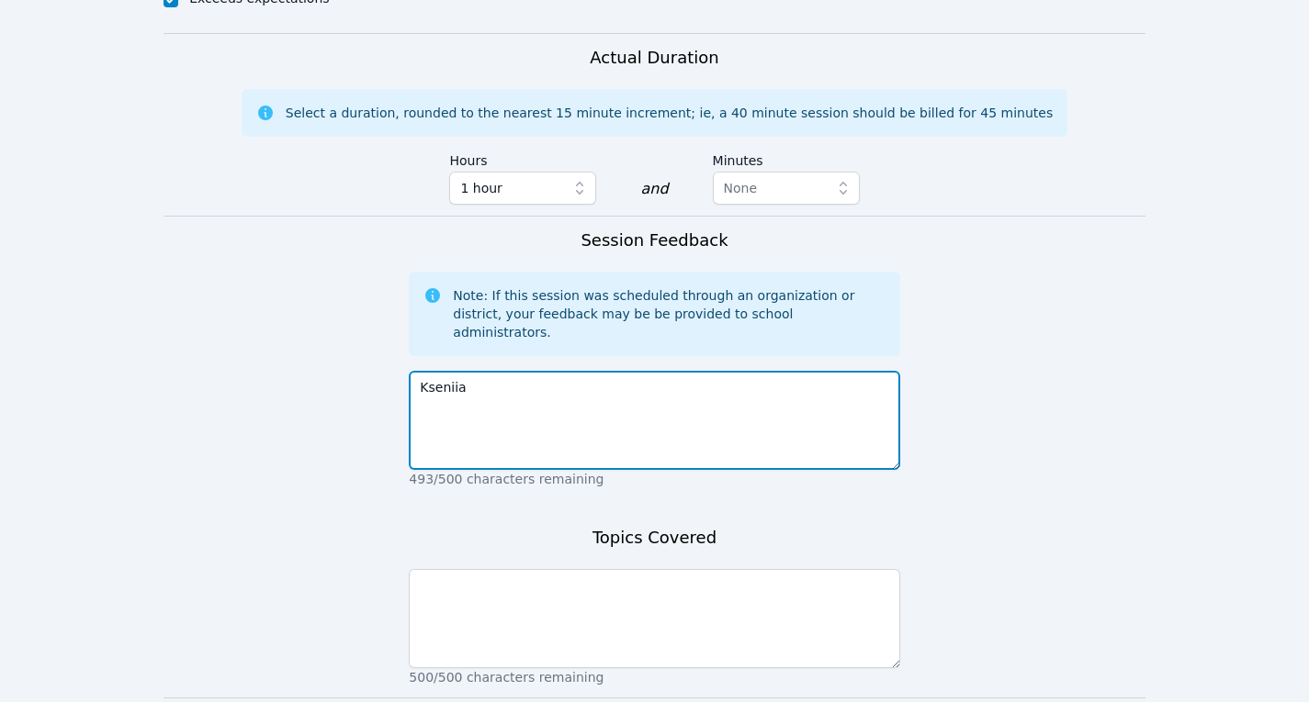
scroll to position [1617, 0]
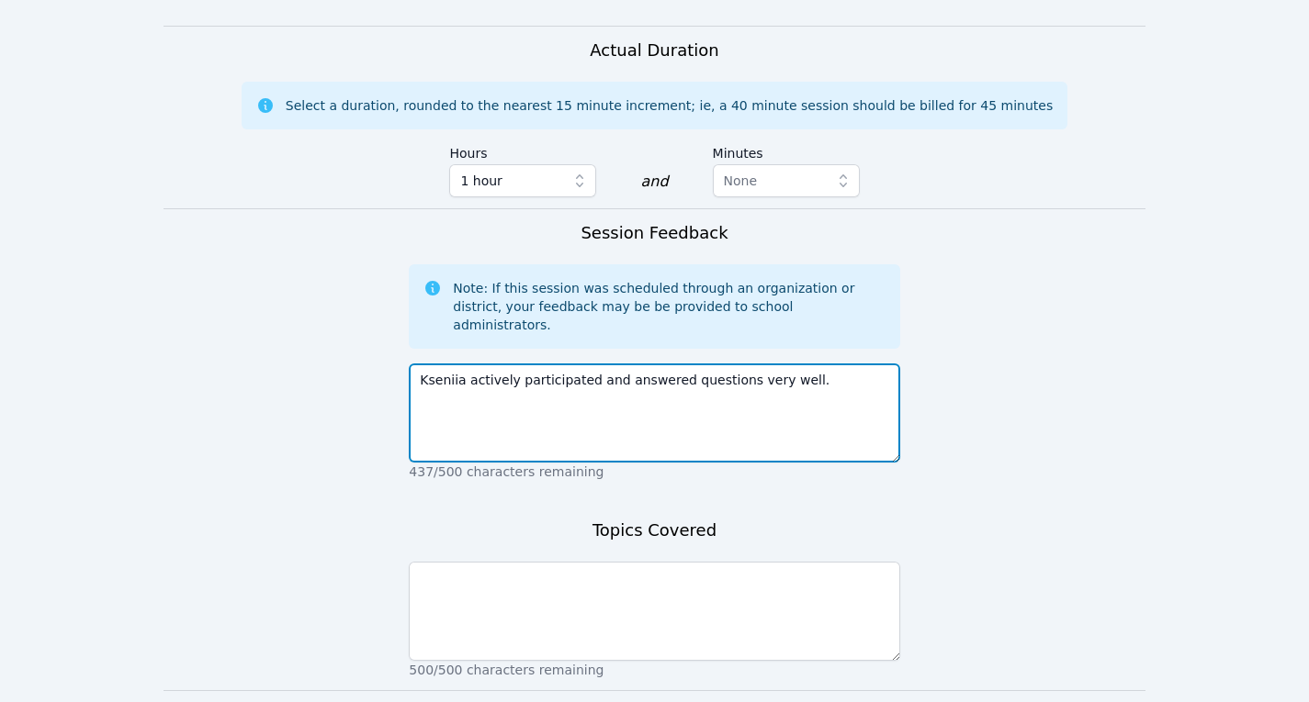
type textarea "Kseniia actively participated and answered questions very well."
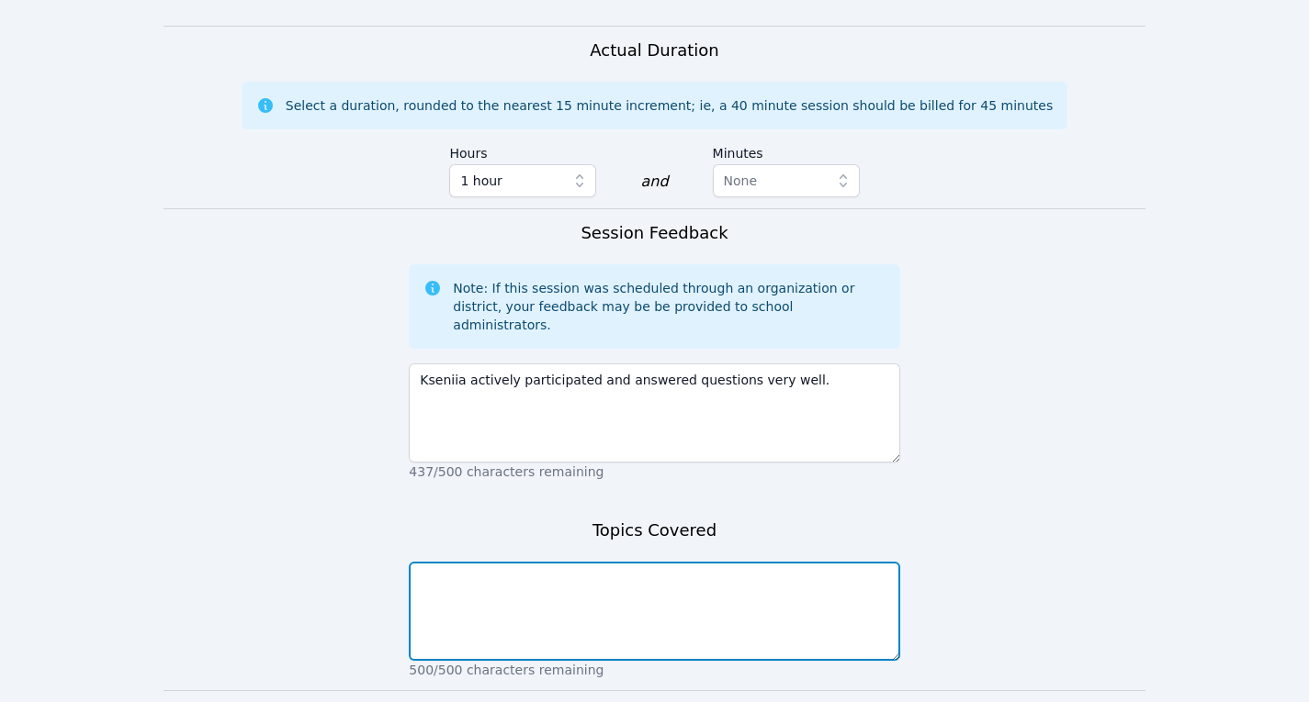
click at [589, 562] on textarea at bounding box center [654, 611] width 490 height 99
type textarea "Summary of Unbroken, IXL exercises on literary devices"
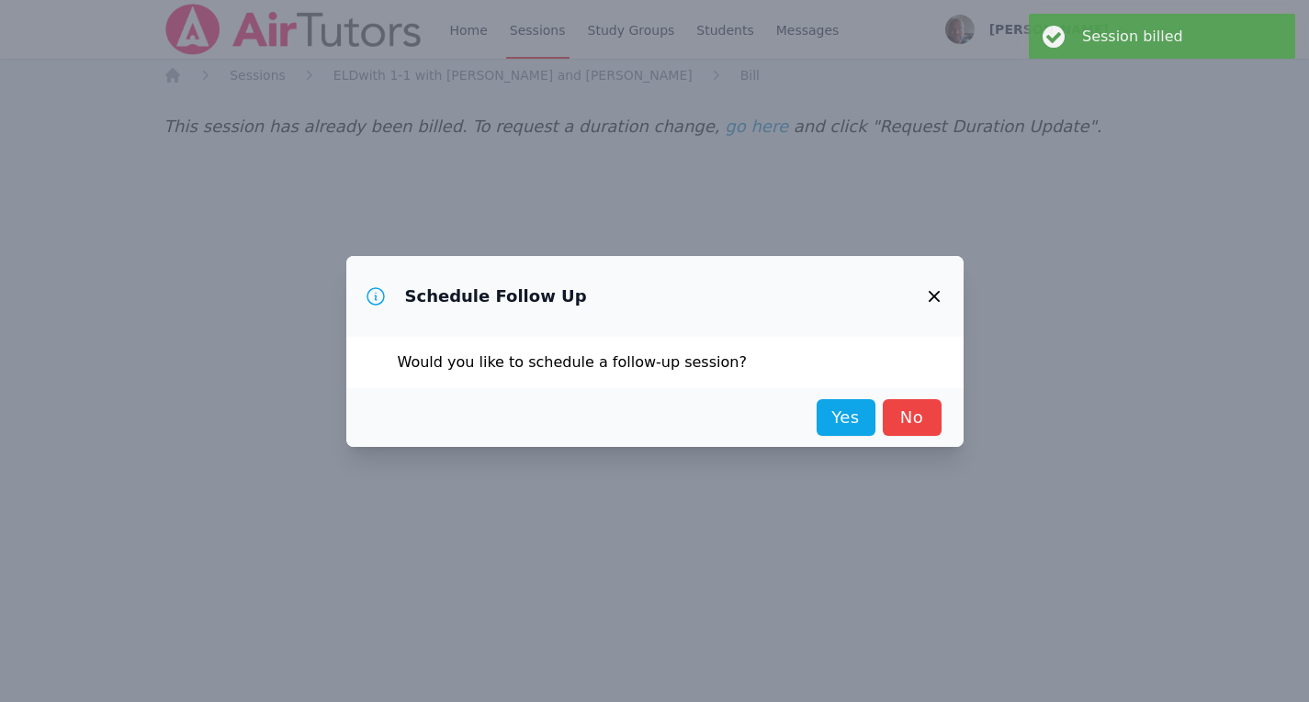
scroll to position [0, 0]
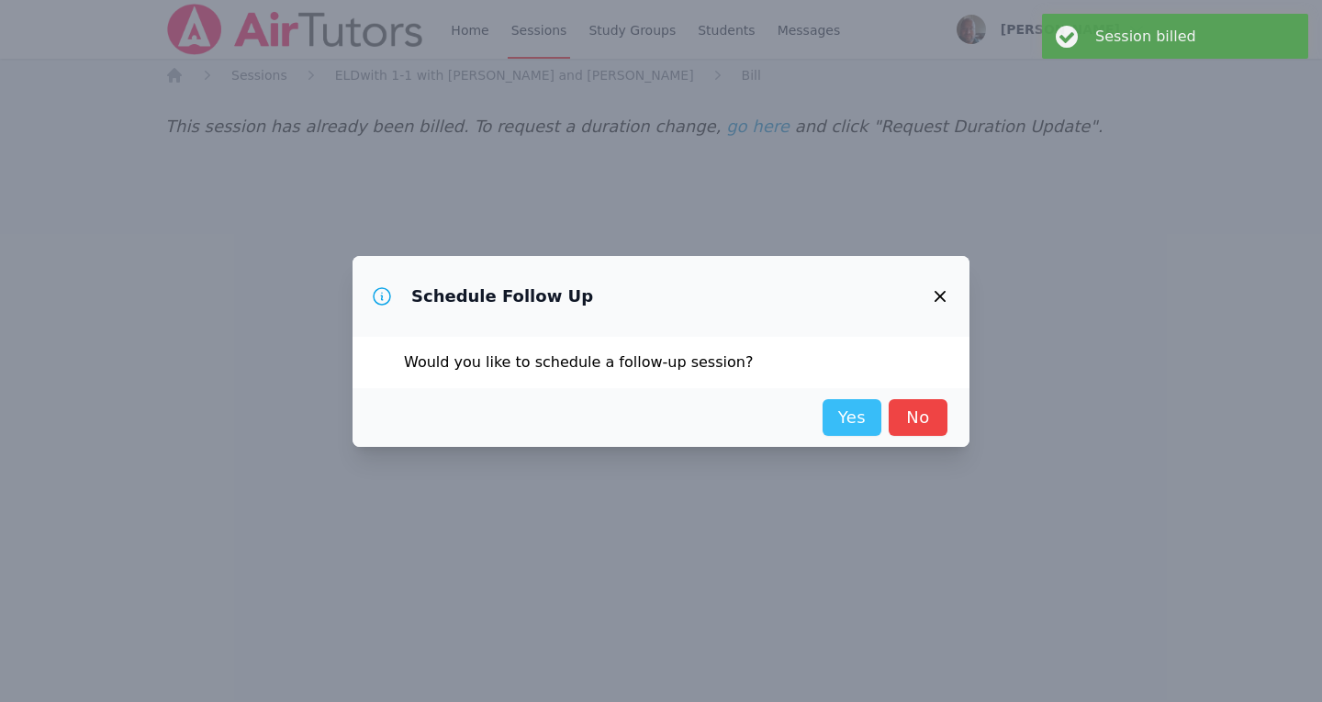
click at [853, 421] on link "Yes" at bounding box center [852, 417] width 59 height 37
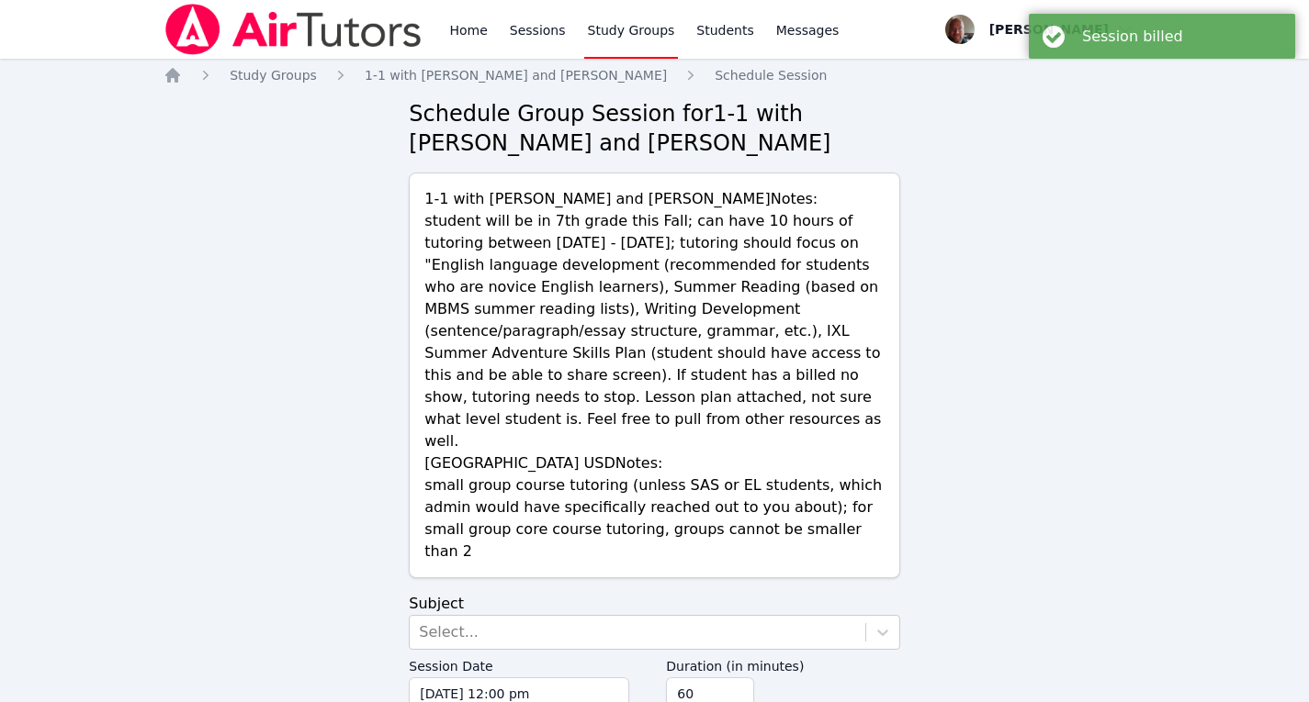
scroll to position [27, 0]
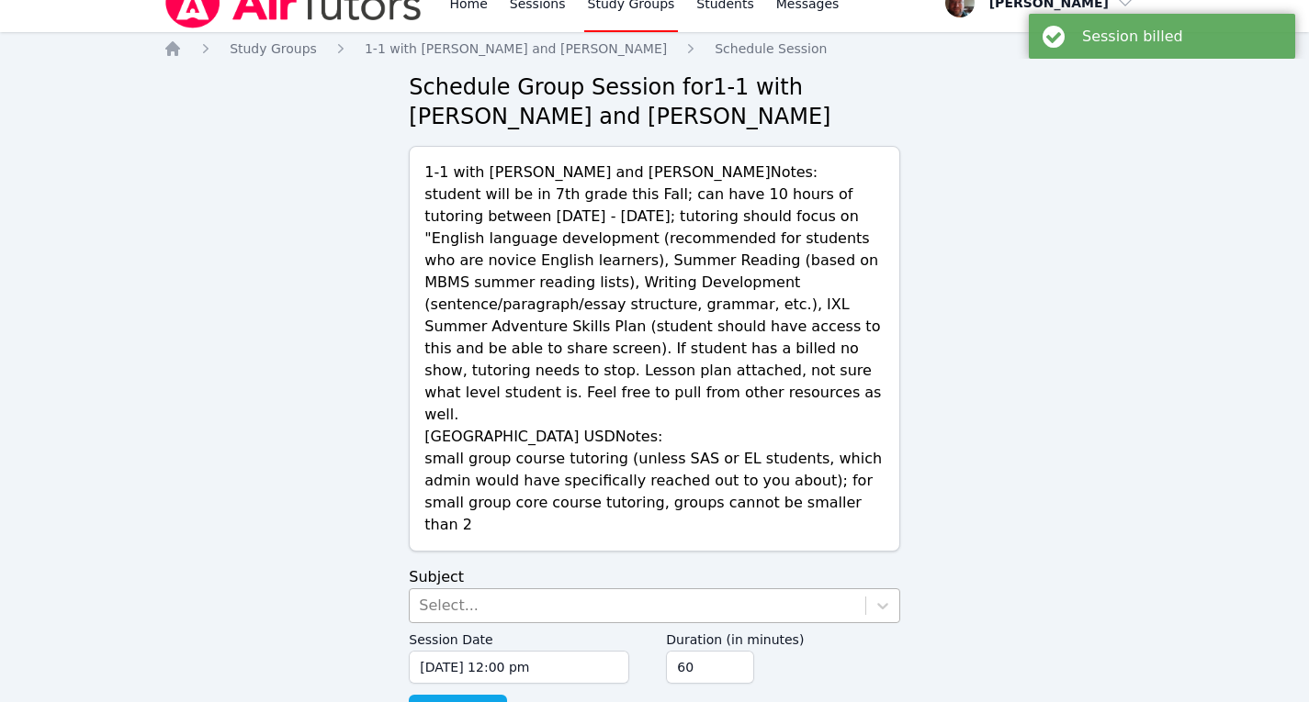
click at [473, 590] on div "Select..." at bounding box center [637, 606] width 455 height 33
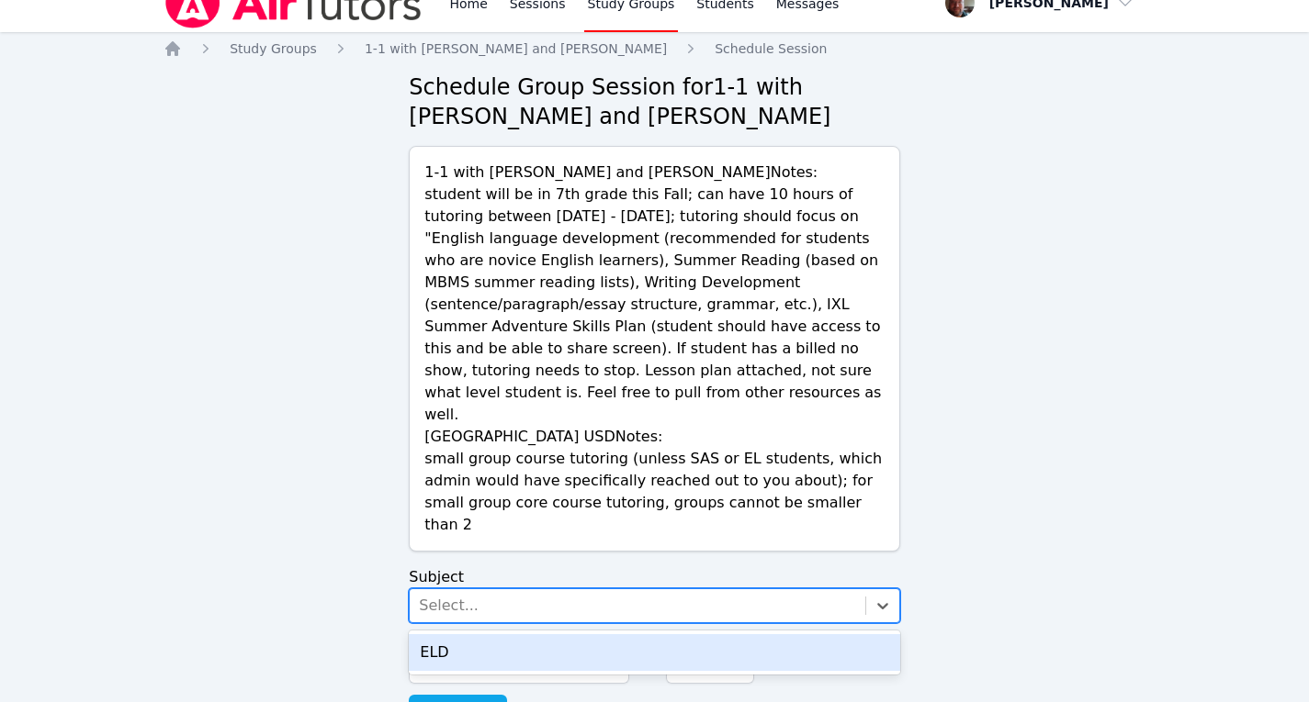
click at [490, 635] on div "ELD" at bounding box center [654, 653] width 490 height 37
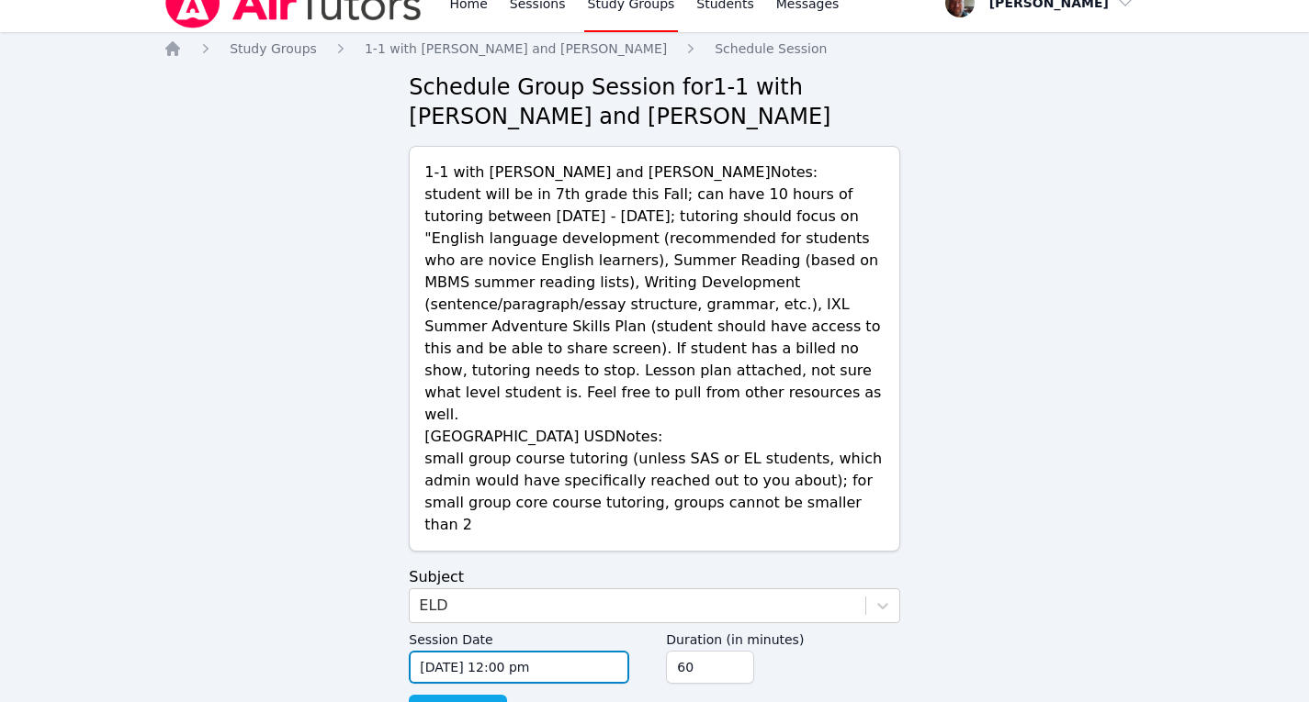
click at [486, 651] on input "08/18/2025 12:00 pm" at bounding box center [519, 667] width 220 height 33
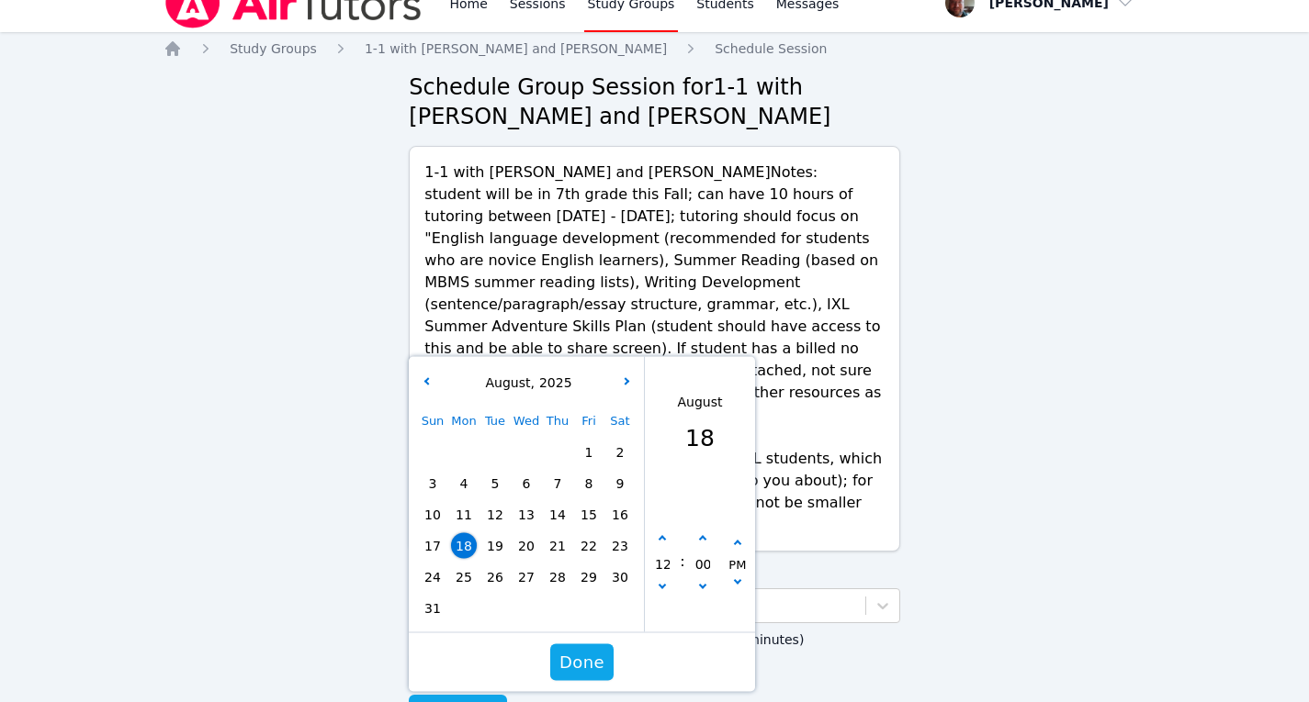
click at [494, 534] on span "19" at bounding box center [495, 547] width 26 height 26
click at [664, 530] on button "button" at bounding box center [662, 539] width 18 height 18
type input "08/19/2025 01:00 pm"
type input "01"
click at [664, 530] on button "button" at bounding box center [662, 539] width 18 height 18
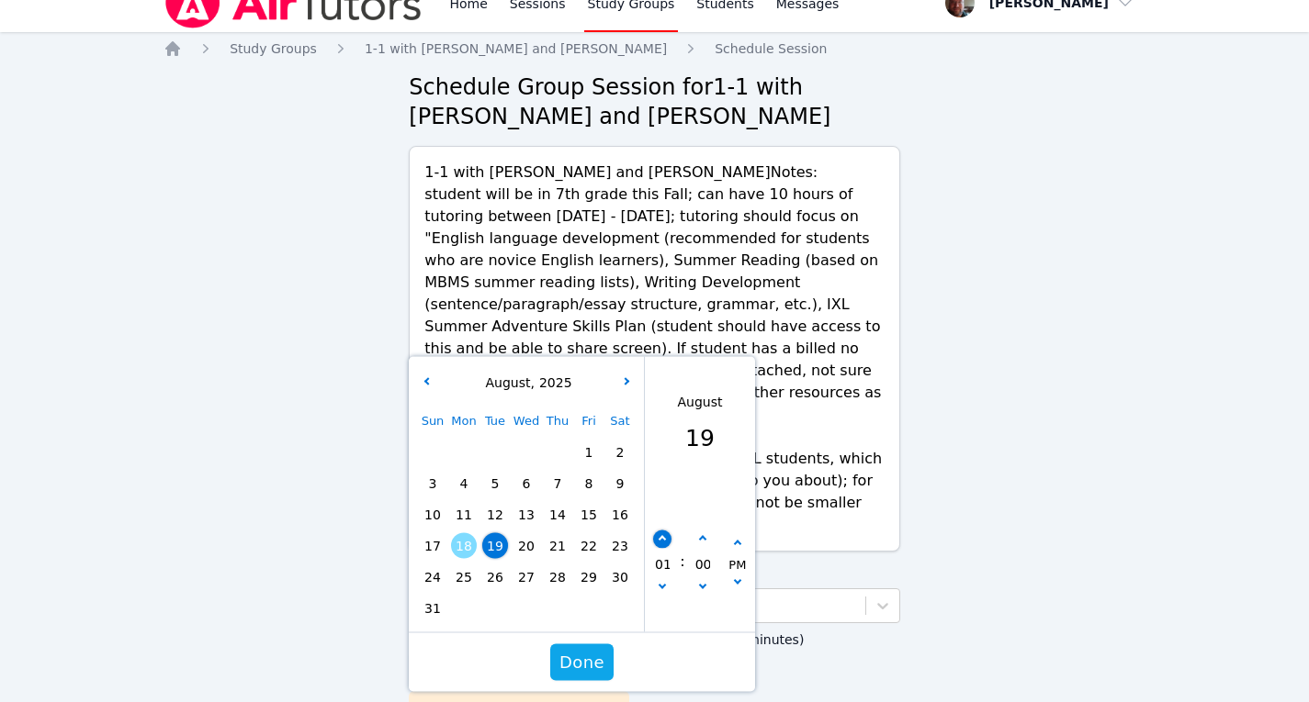
type input "08/19/2025 02:00 pm"
type input "02"
click at [664, 530] on button "button" at bounding box center [662, 539] width 18 height 18
type input "08/19/2025 03:00 pm"
type input "03"
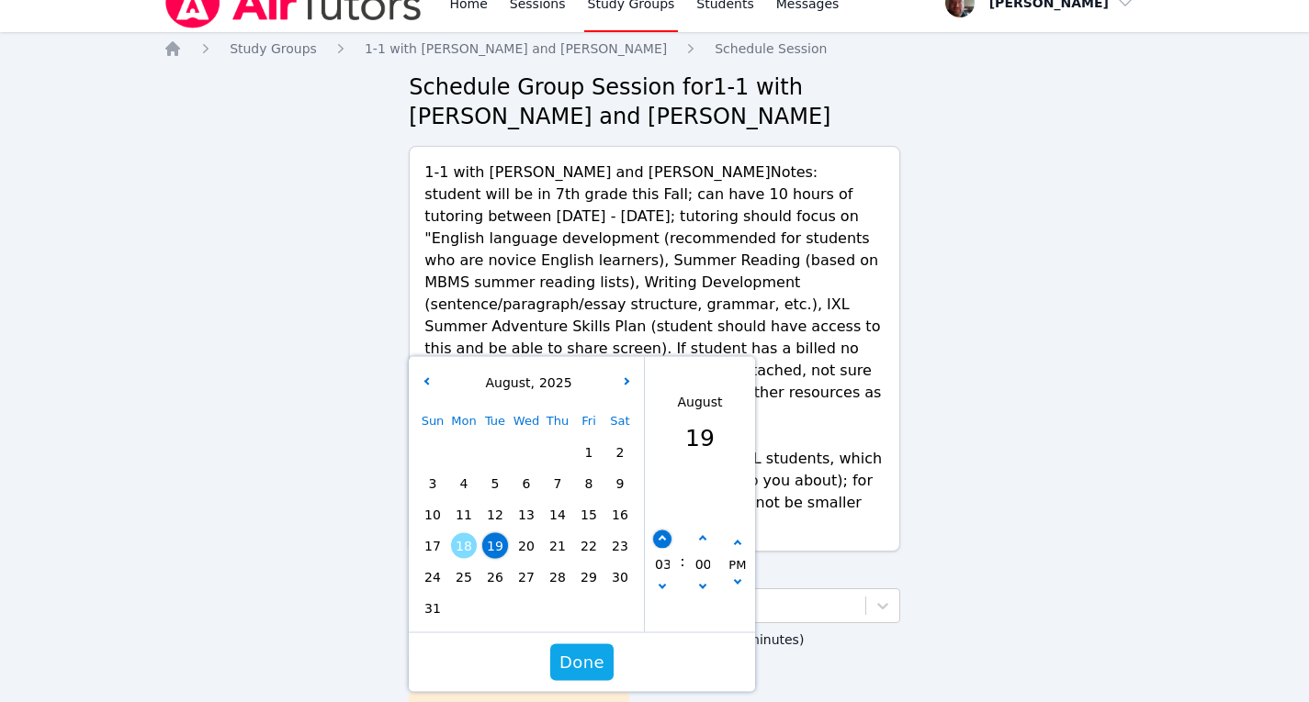
click at [664, 530] on button "button" at bounding box center [662, 539] width 18 height 18
type input "08/19/2025 04:00 pm"
type input "04"
click at [495, 534] on span "19" at bounding box center [495, 547] width 26 height 26
click at [579, 650] on span "Done" at bounding box center [581, 663] width 45 height 26
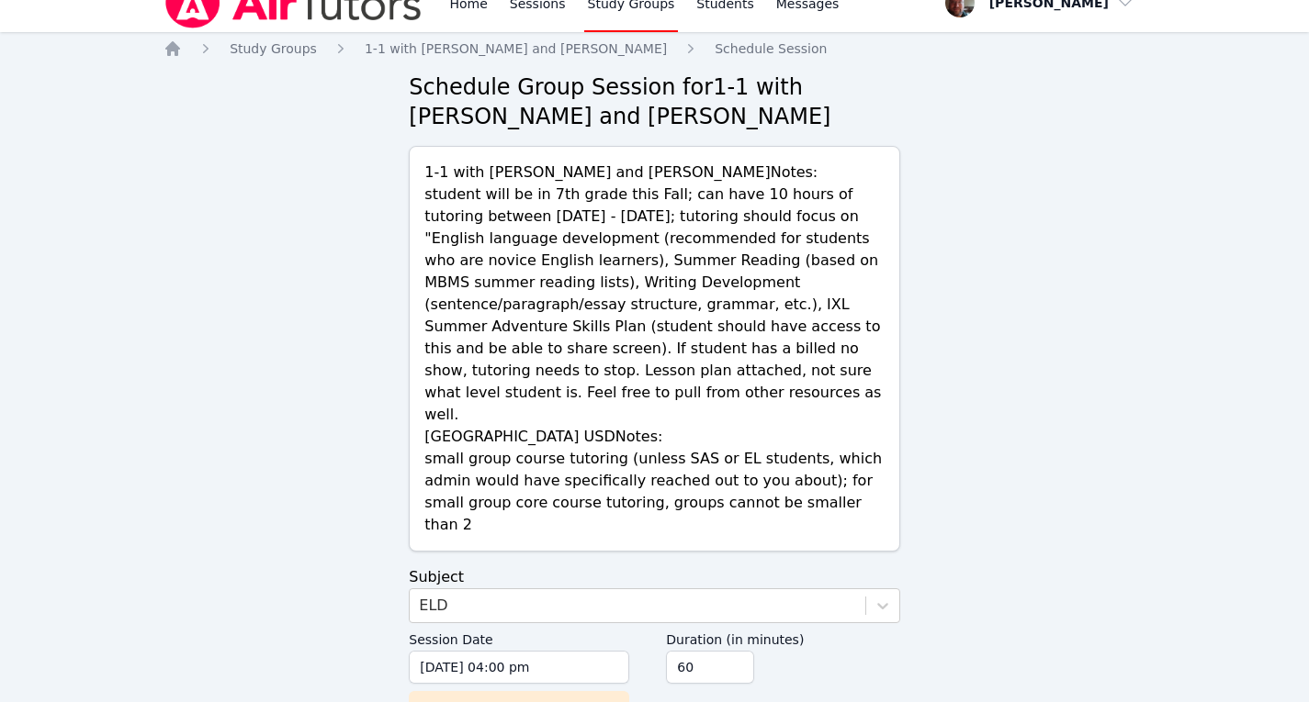
scroll to position [115, 0]
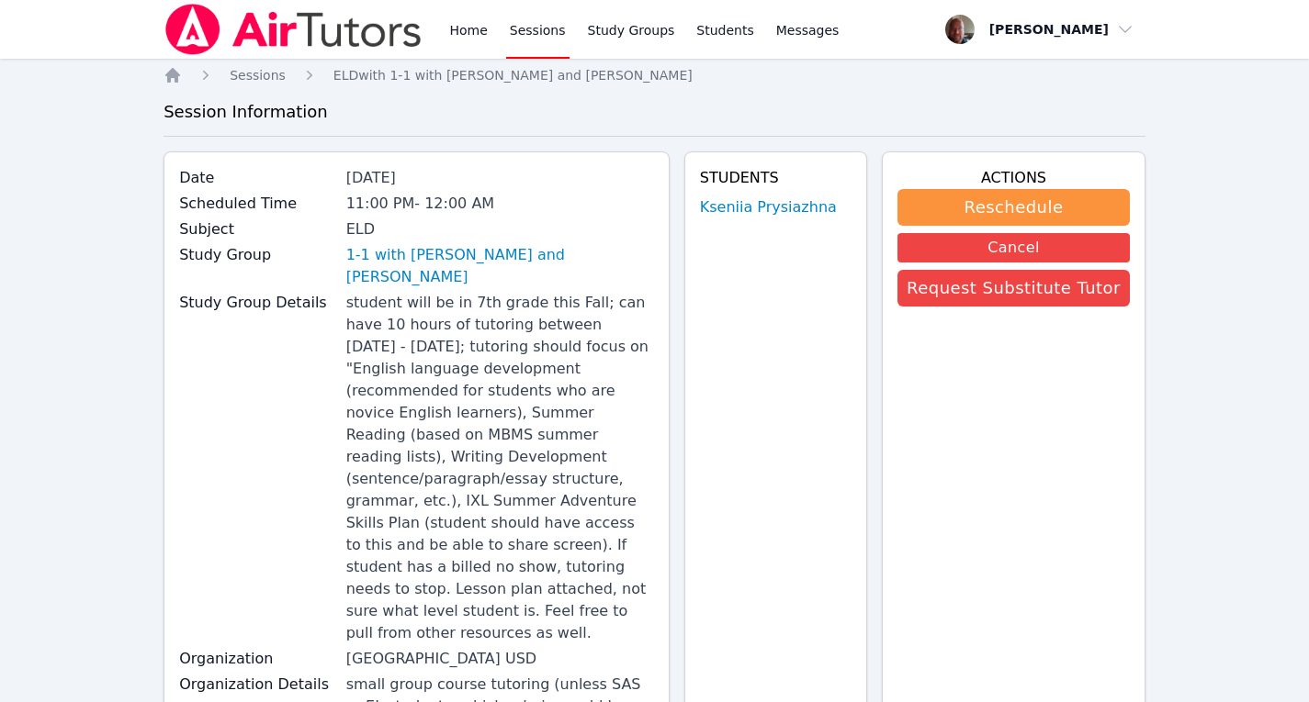
click at [541, 33] on link "Sessions" at bounding box center [537, 29] width 63 height 59
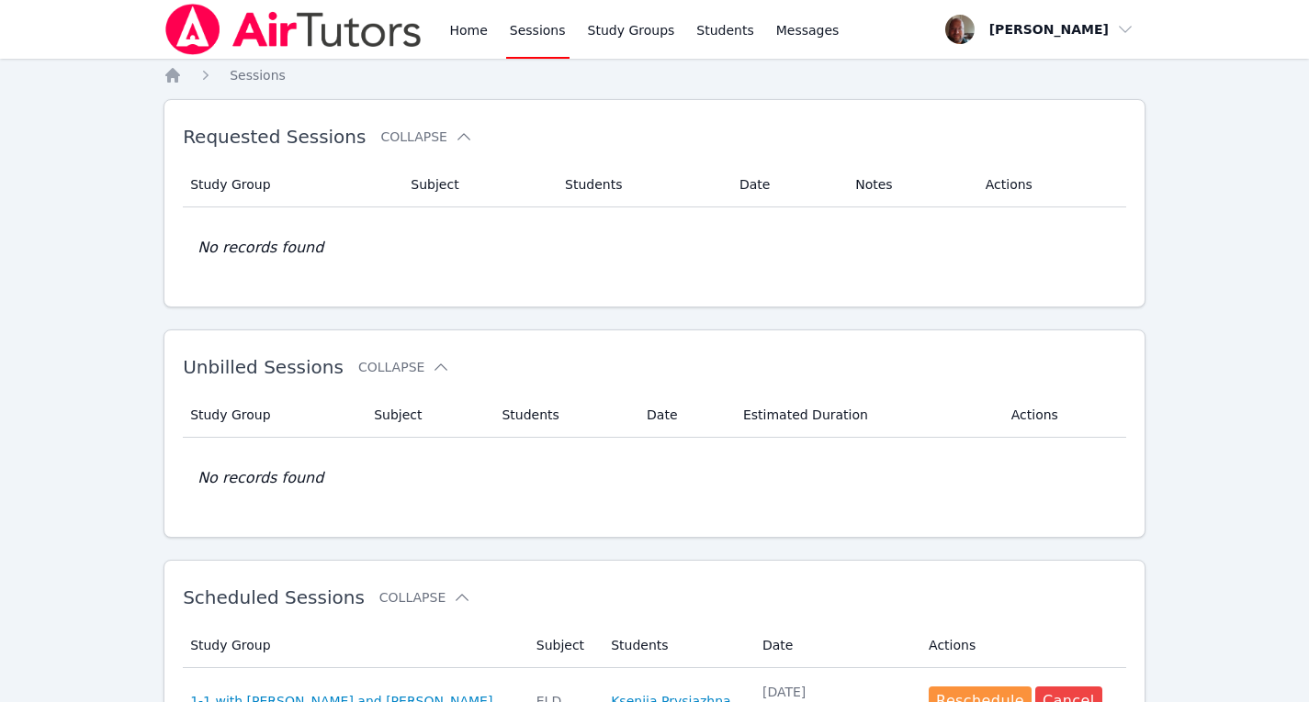
scroll to position [222, 0]
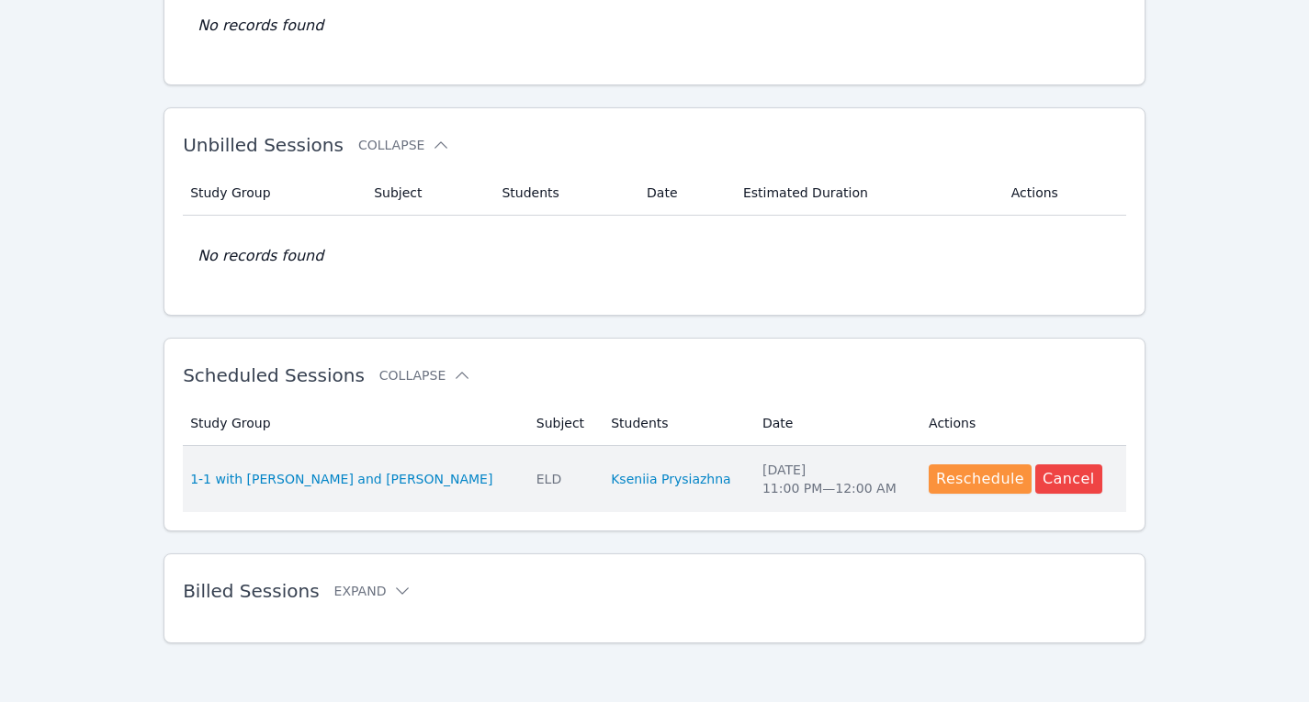
click at [822, 475] on div "Tue Aug 19 11:00 PM — 12:00 AM" at bounding box center [834, 479] width 144 height 37
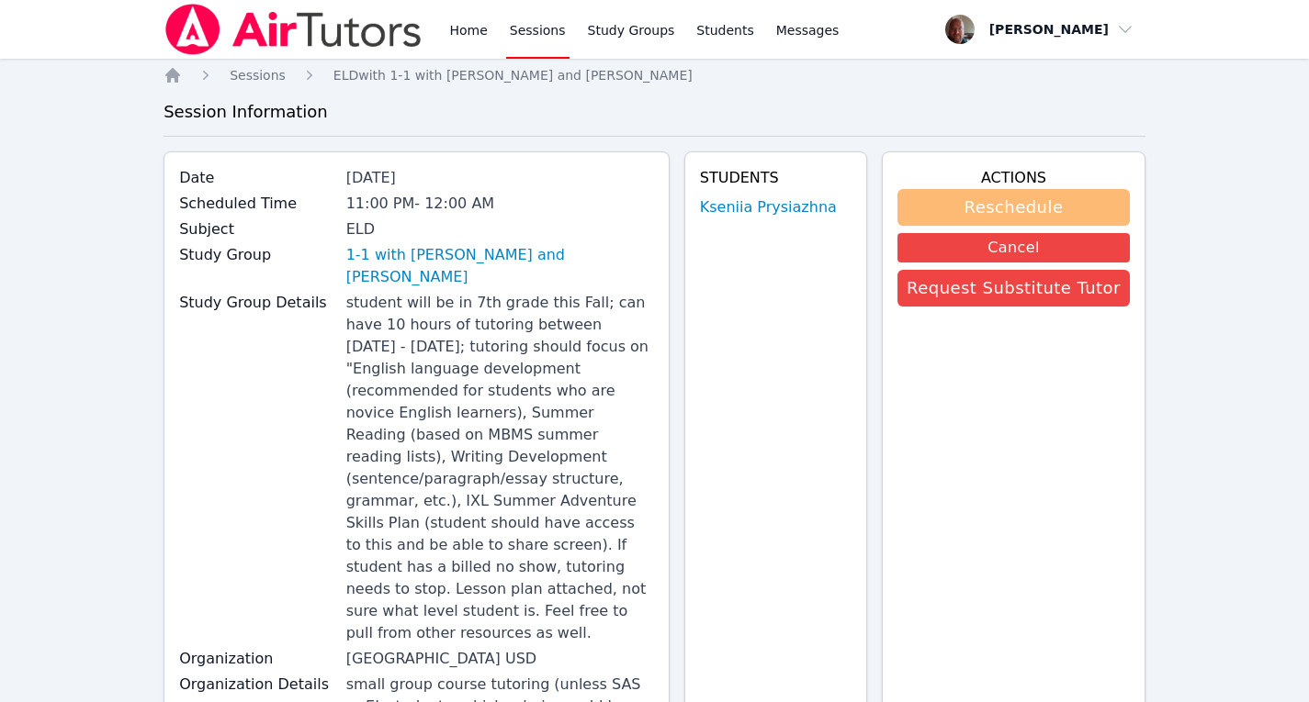
click at [1008, 200] on button "Reschedule" at bounding box center [1013, 207] width 232 height 37
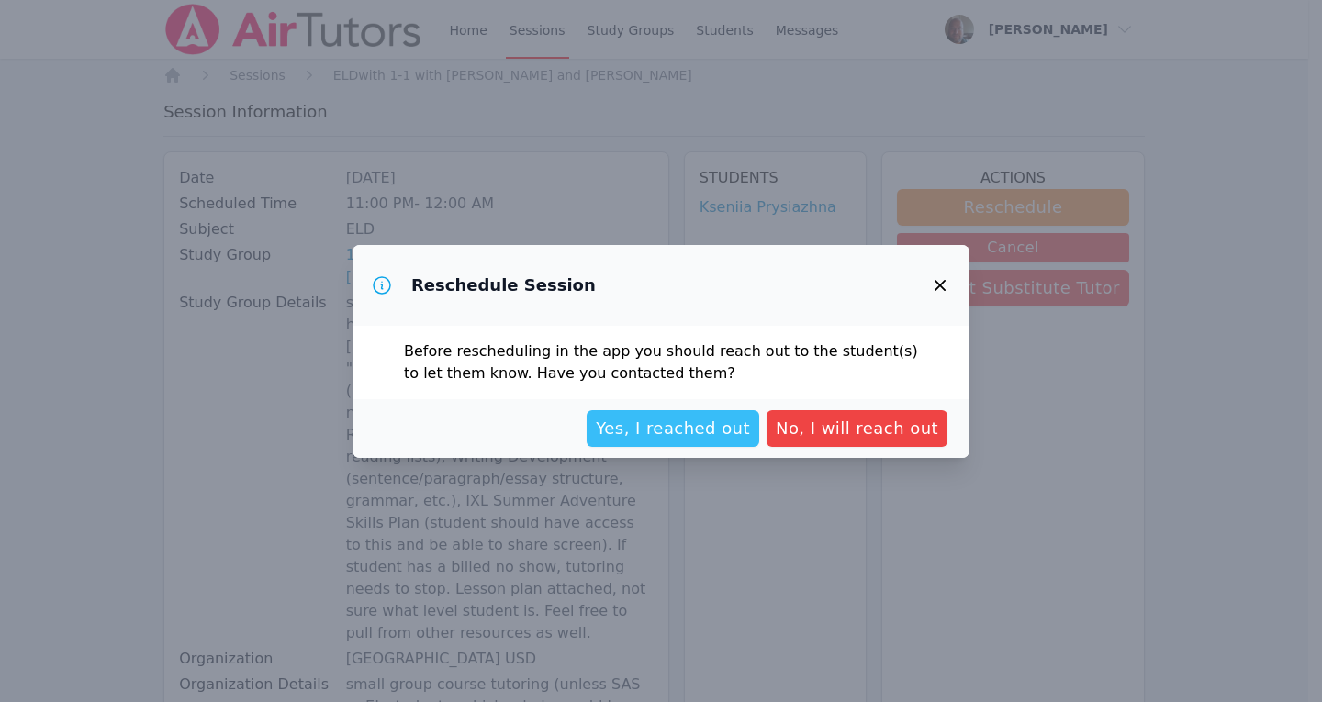
click at [714, 430] on span "Yes, I reached out" at bounding box center [673, 429] width 154 height 26
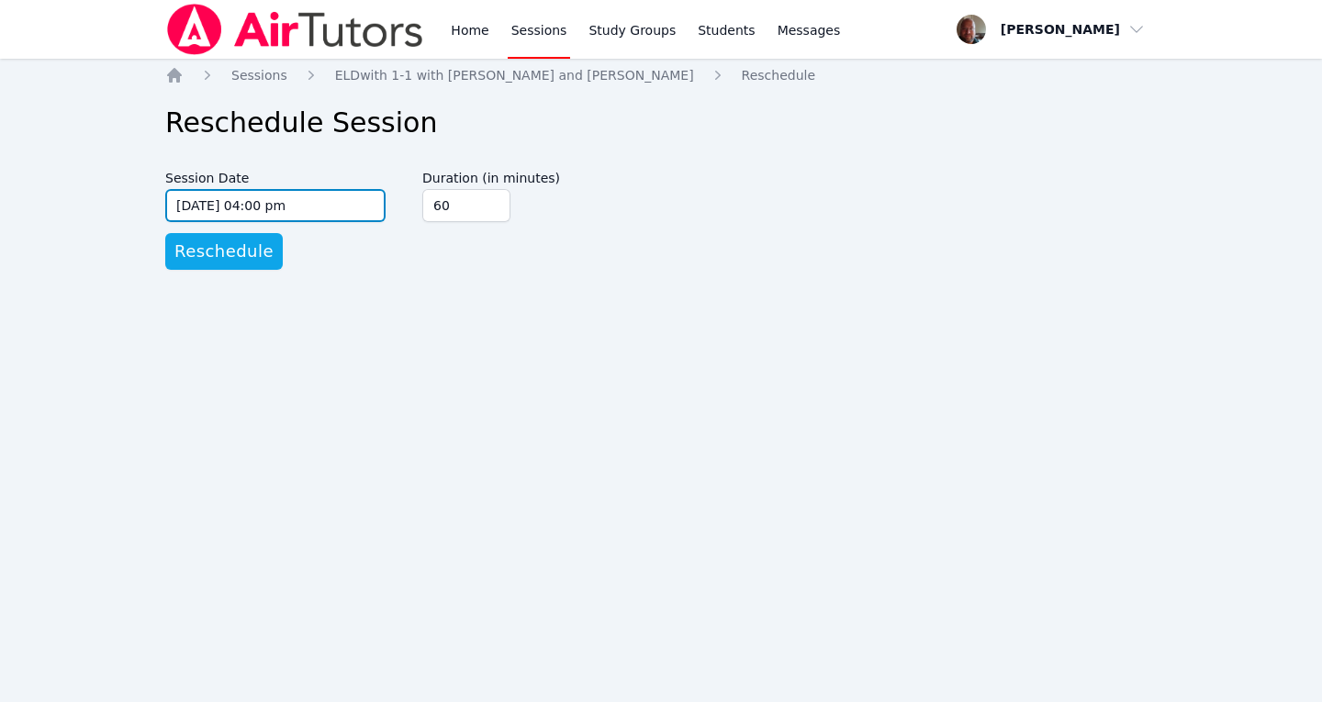
click at [307, 200] on input "08/19/2025 04:00 pm" at bounding box center [275, 205] width 220 height 33
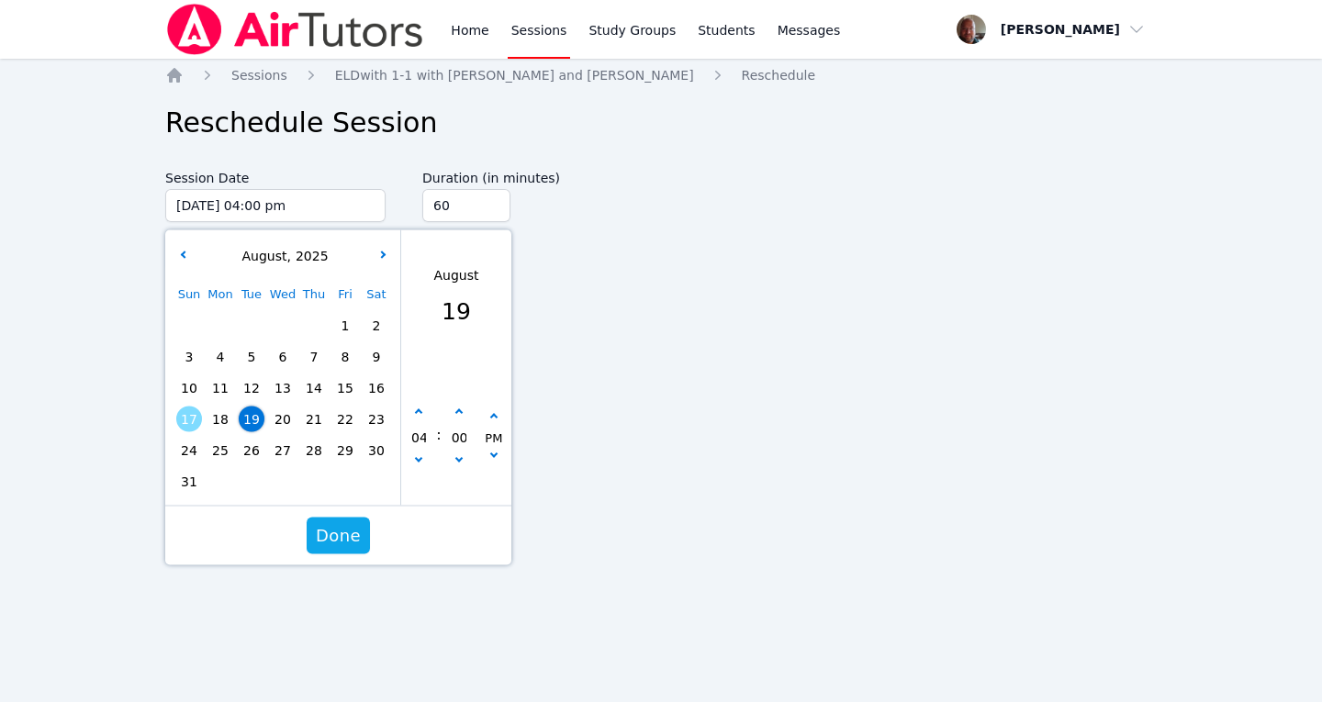
click at [256, 419] on span "19" at bounding box center [252, 420] width 26 height 26
click at [338, 540] on span "Done" at bounding box center [338, 536] width 45 height 26
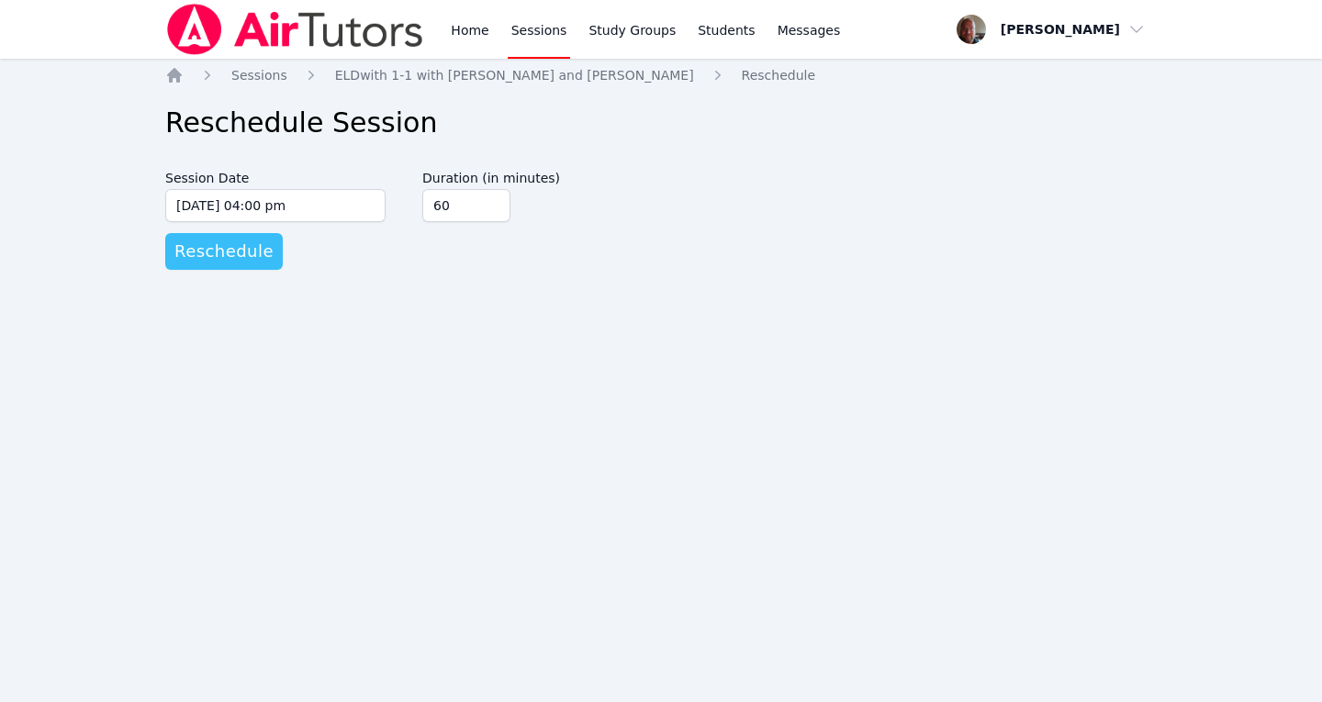
click at [230, 252] on span "Reschedule" at bounding box center [223, 252] width 99 height 26
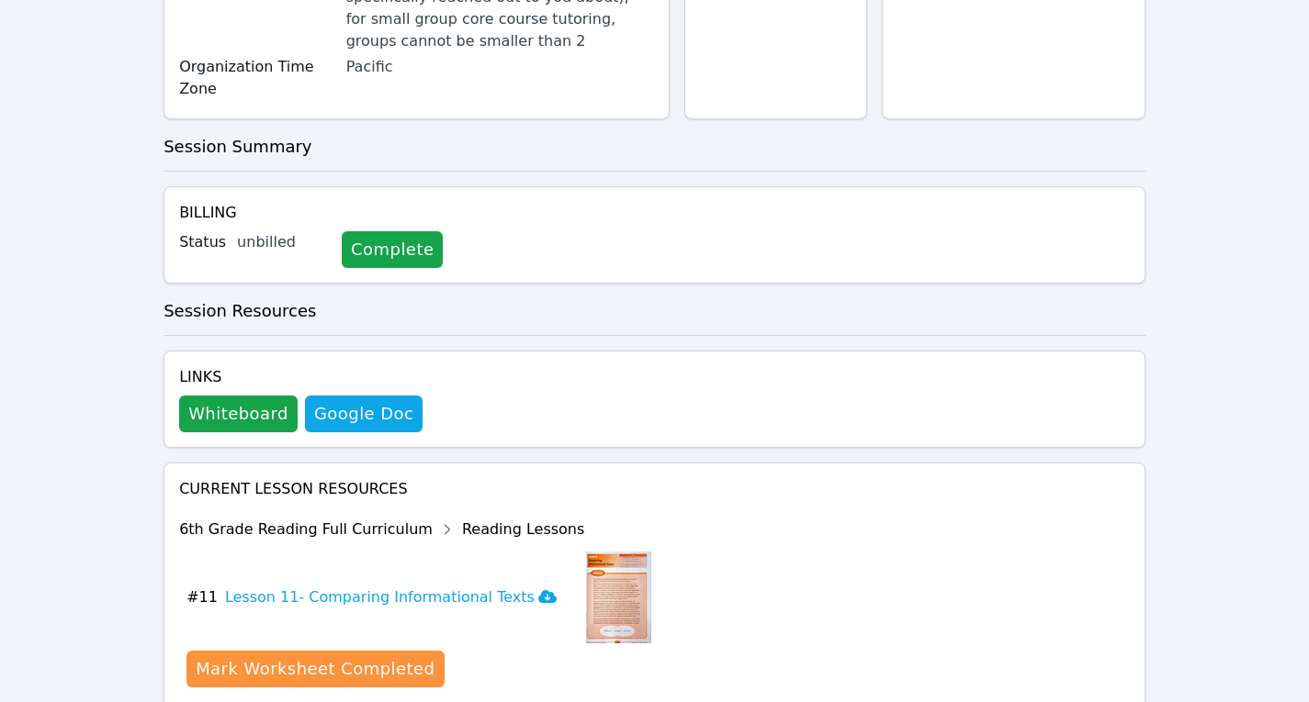
scroll to position [731, 0]
